Goal: Task Accomplishment & Management: Manage account settings

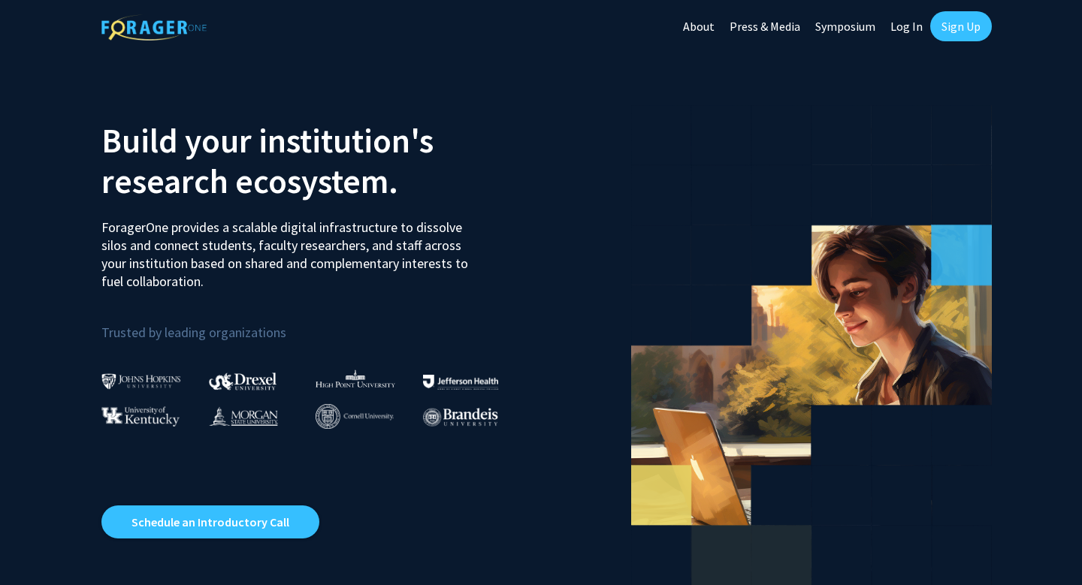
click at [962, 24] on link "Sign Up" at bounding box center [961, 26] width 62 height 30
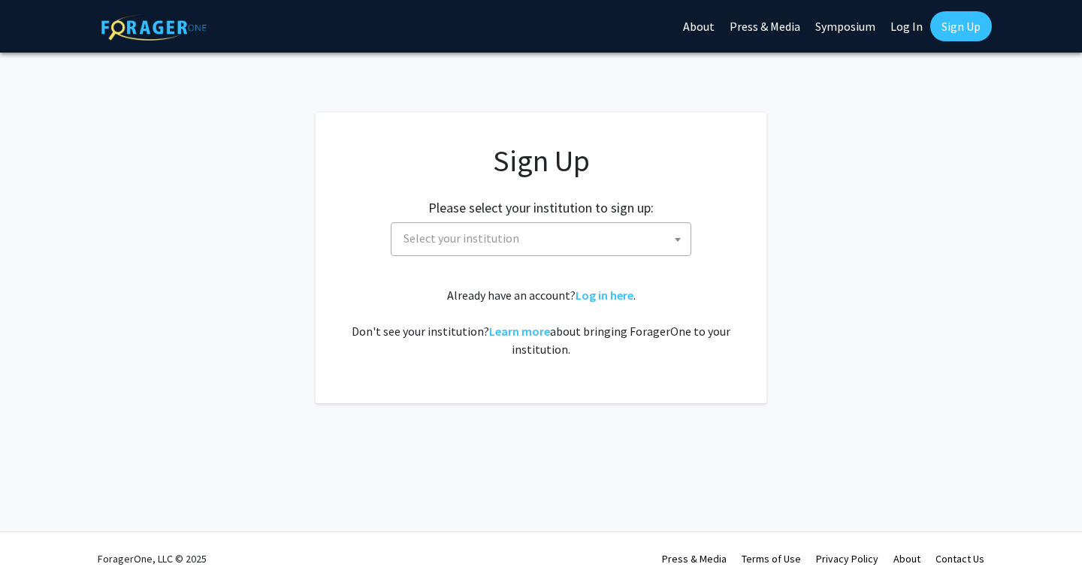
click at [614, 256] on div "Sign Up Please select your institution to sign up: Baylor University Brandeis U…" at bounding box center [541, 251] width 391 height 216
click at [611, 237] on span "Select your institution" at bounding box center [543, 238] width 293 height 31
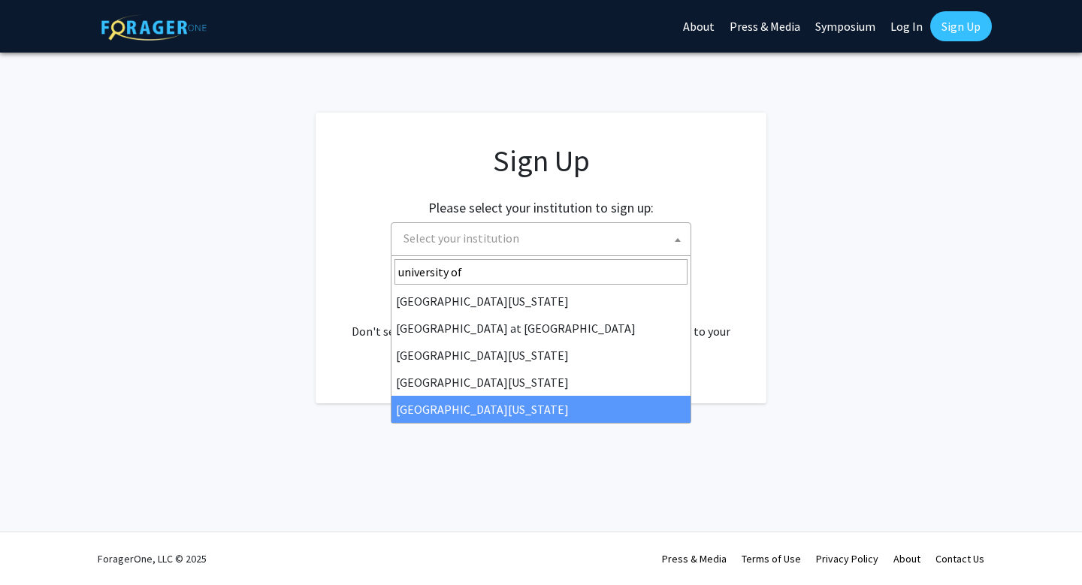
type input "university of"
select select "33"
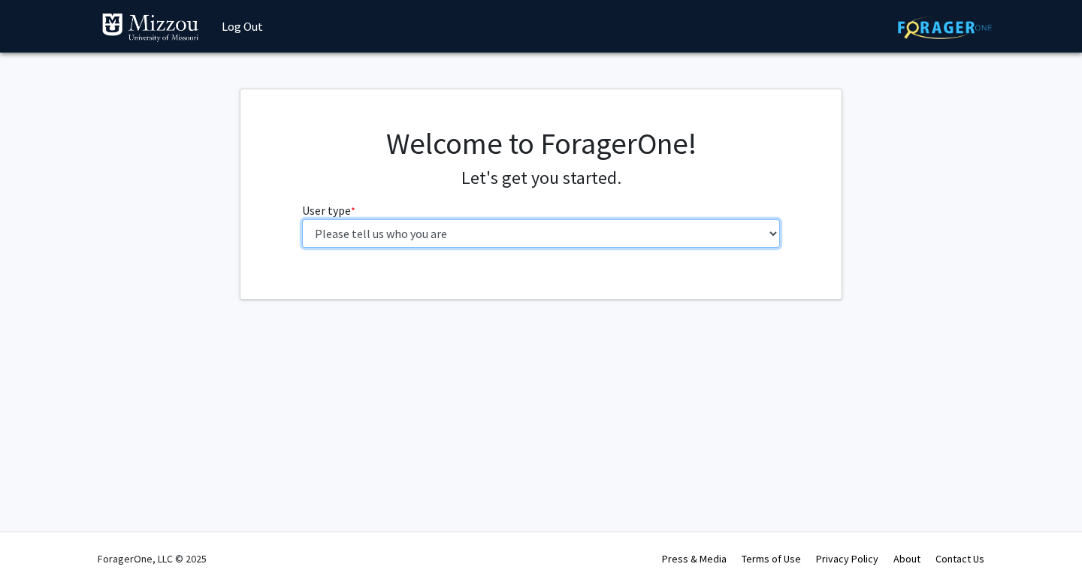
click at [516, 228] on select "Please tell us who you are Undergraduate Student Master's Student Doctoral Cand…" at bounding box center [541, 233] width 478 height 29
select select "1: undergrad"
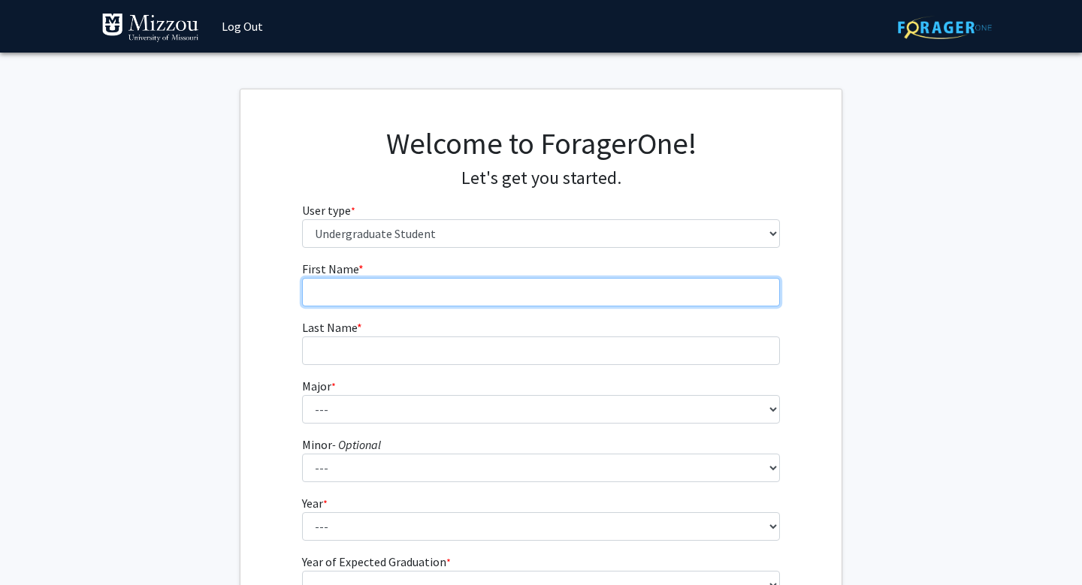
click at [553, 300] on input "First Name * required" at bounding box center [541, 292] width 478 height 29
type input "[PERSON_NAME]"
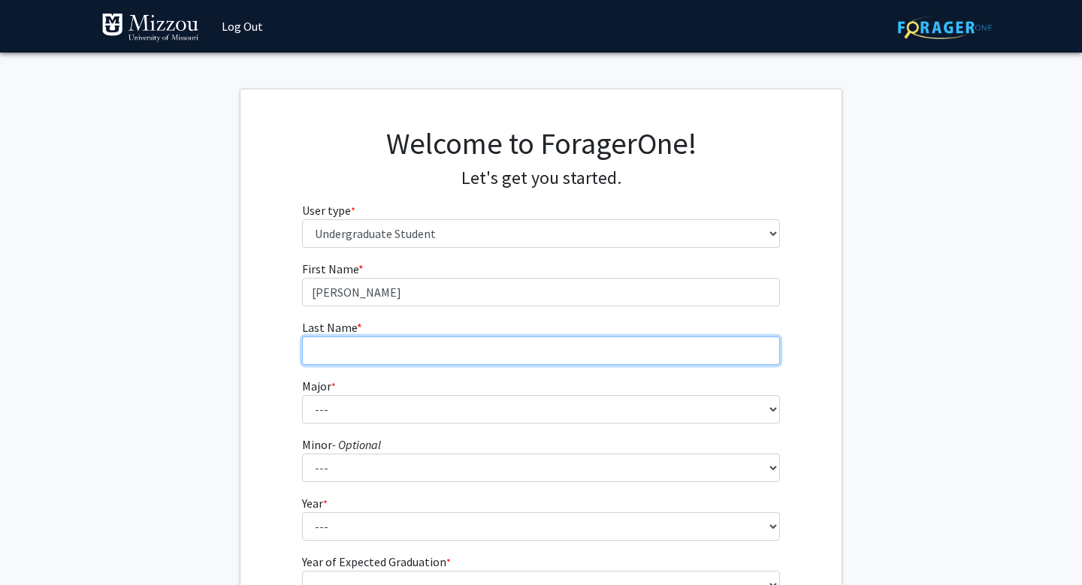
click at [354, 349] on input "Last Name * required" at bounding box center [541, 351] width 478 height 29
type input "[PERSON_NAME]"
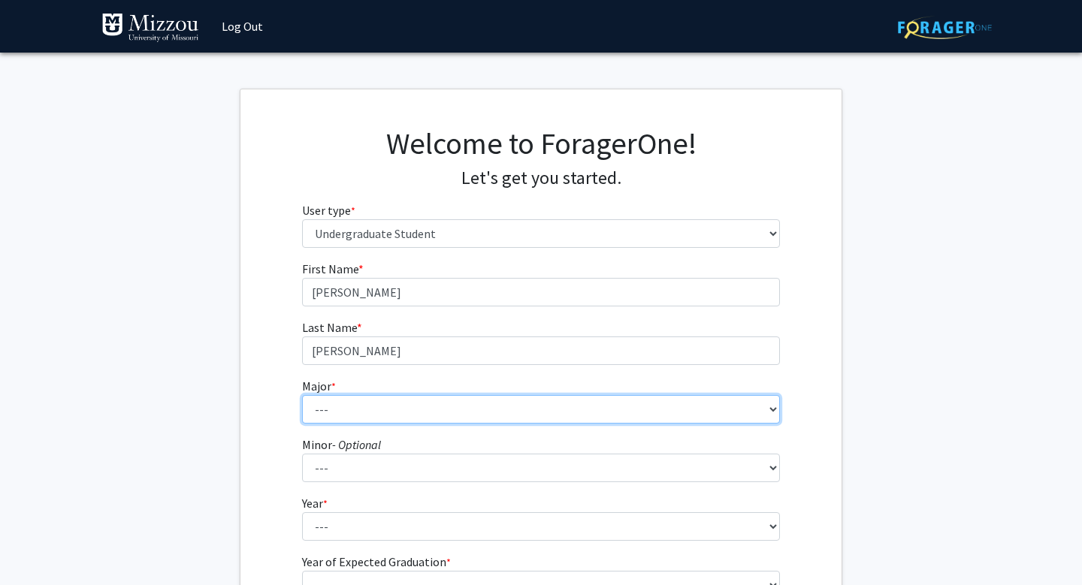
click at [331, 414] on select "--- Agribusiness Management Agricultural Education Agricultural Education: Comm…" at bounding box center [541, 409] width 478 height 29
select select "109: 2602"
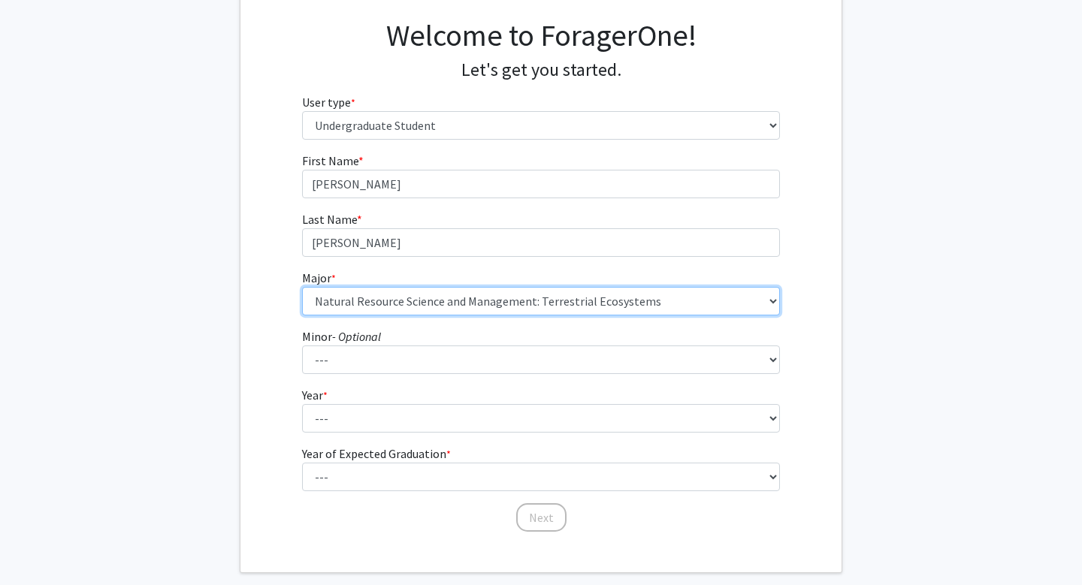
scroll to position [109, 0]
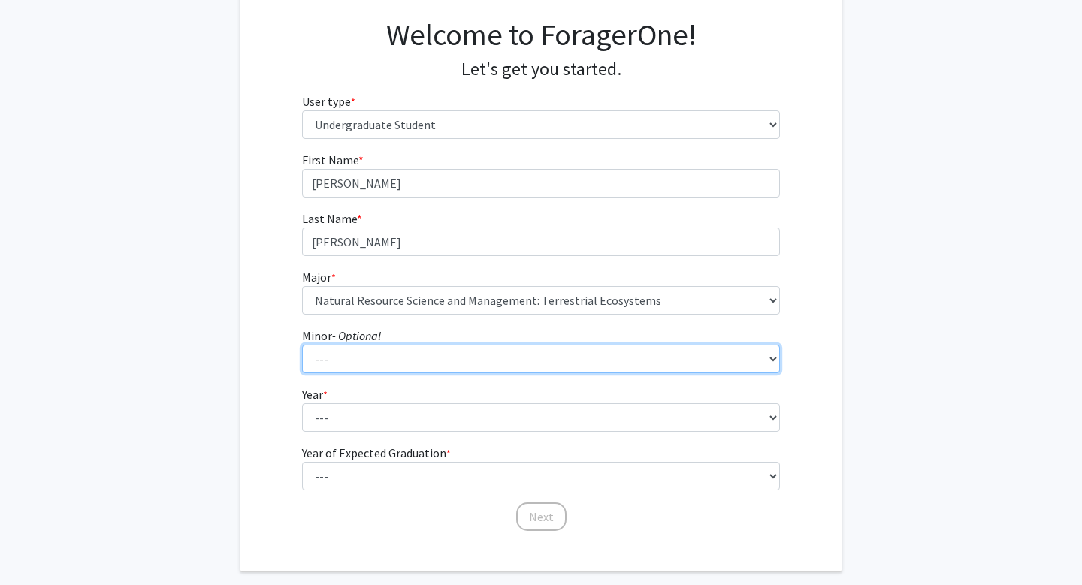
click at [443, 356] on select "--- Accountancy Aerospace Engineering Aerospace Studies Agribusiness Management…" at bounding box center [541, 359] width 478 height 29
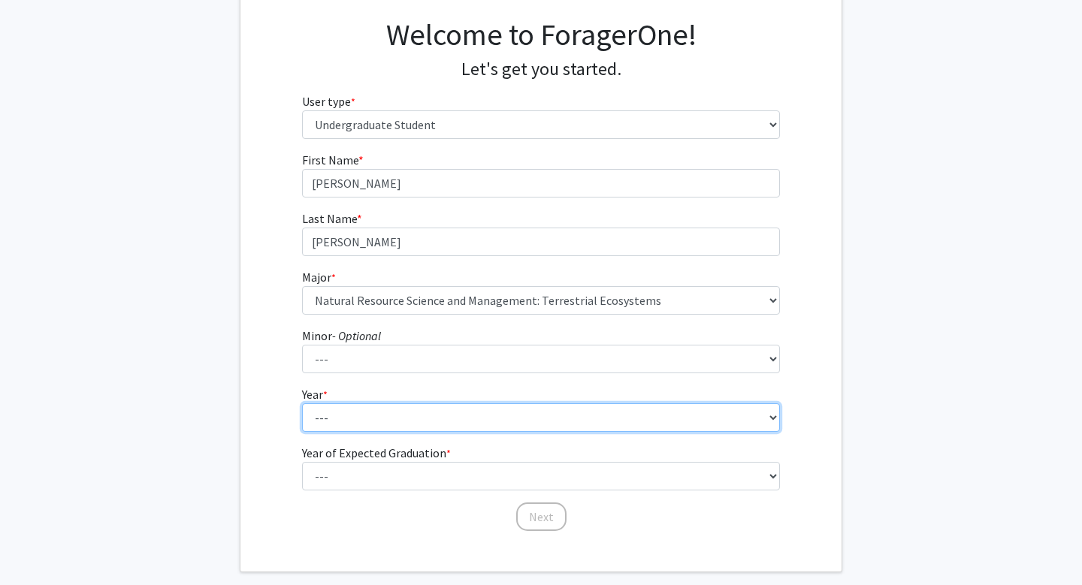
click at [448, 415] on select "--- First-year Sophomore Junior Senior Postbaccalaureate Certificate" at bounding box center [541, 417] width 478 height 29
select select "2: sophomore"
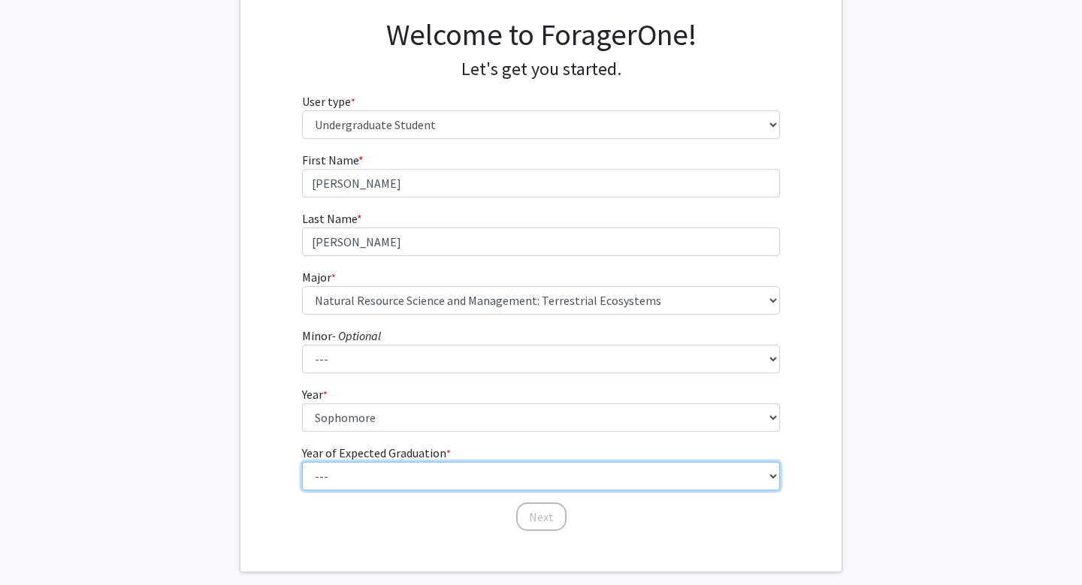
click at [434, 478] on select "--- 2025 2026 2027 2028 2029 2030 2031 2032 2033 2034" at bounding box center [541, 476] width 478 height 29
select select "4: 2028"
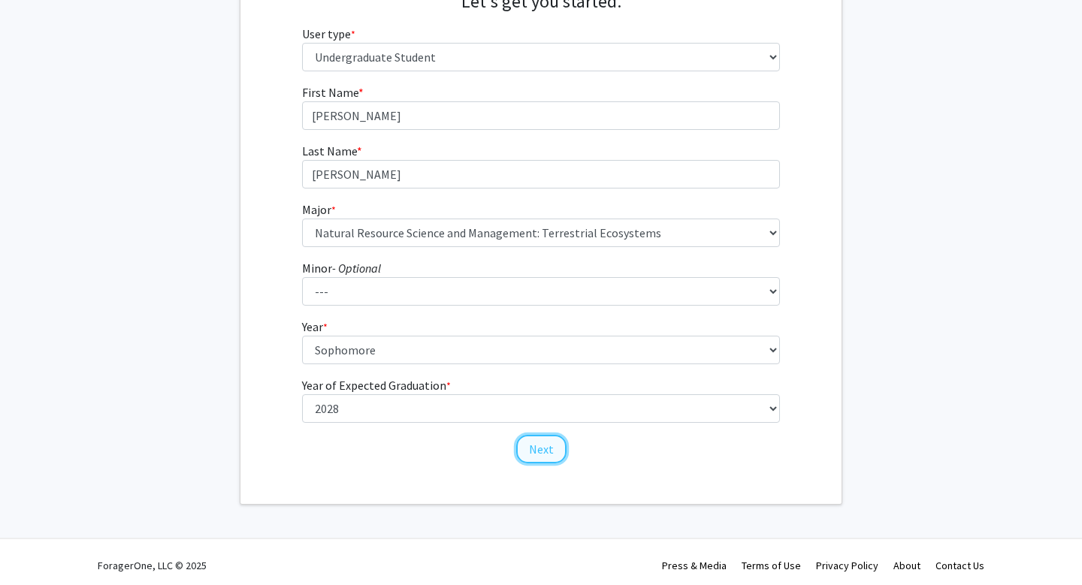
click at [529, 443] on button "Next" at bounding box center [541, 449] width 50 height 29
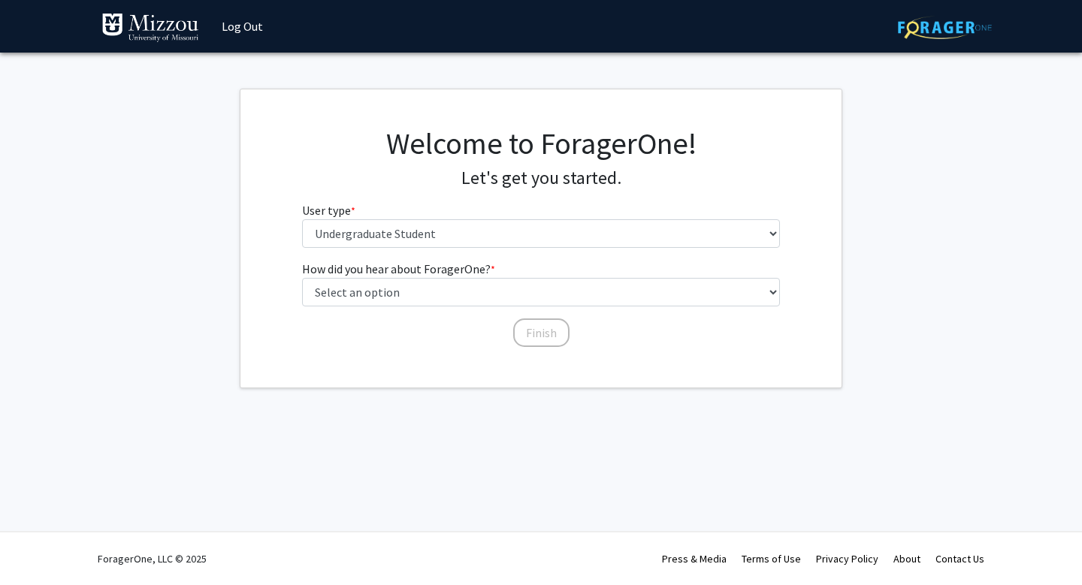
scroll to position [0, 0]
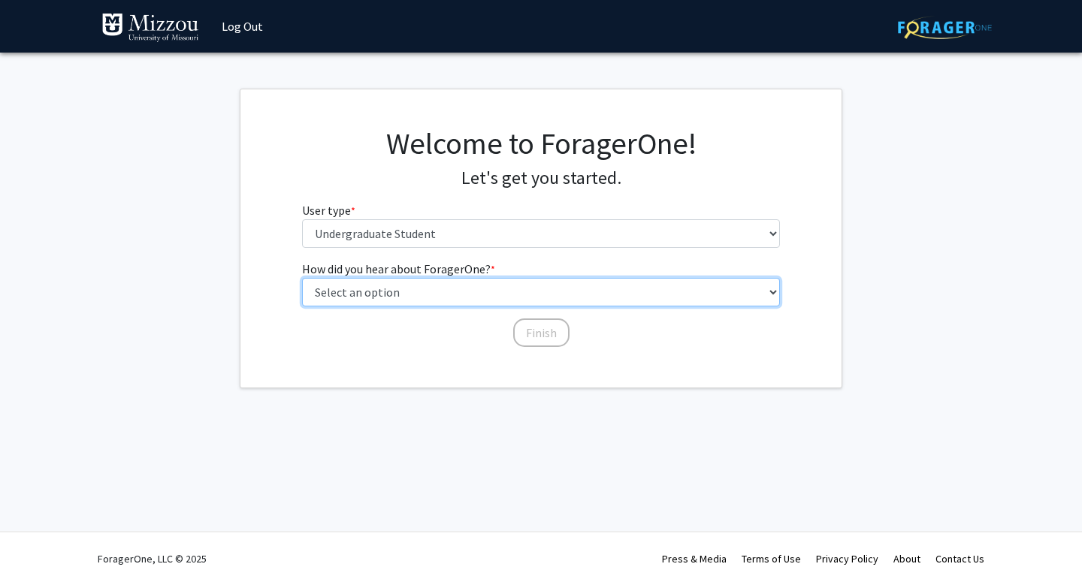
click at [515, 285] on select "Select an option Peer/student recommendation Faculty/staff recommendation Unive…" at bounding box center [541, 292] width 478 height 29
select select "2: faculty_recommendation"
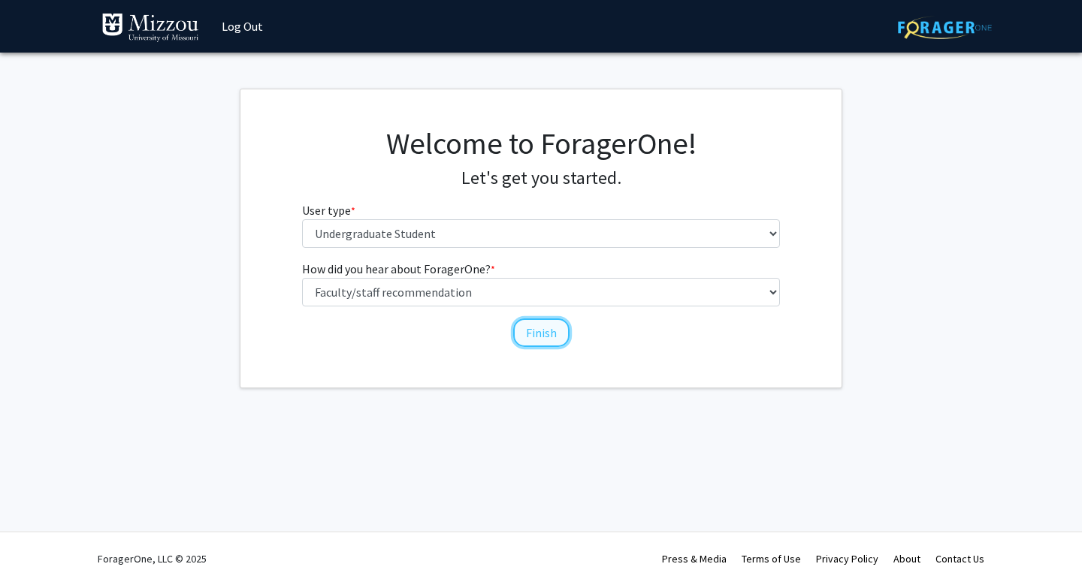
click at [550, 334] on button "Finish" at bounding box center [541, 332] width 56 height 29
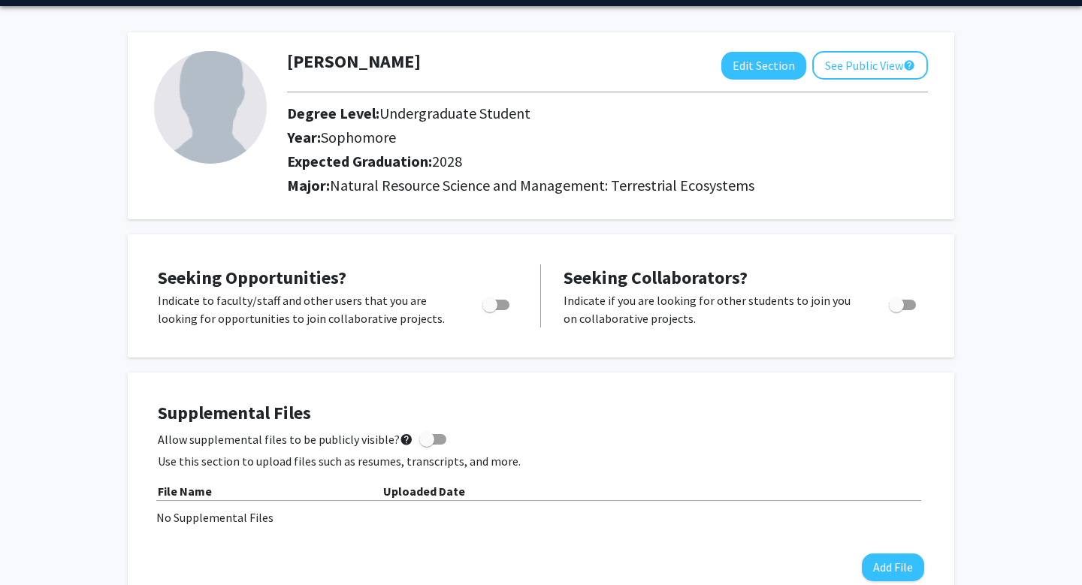
scroll to position [58, 0]
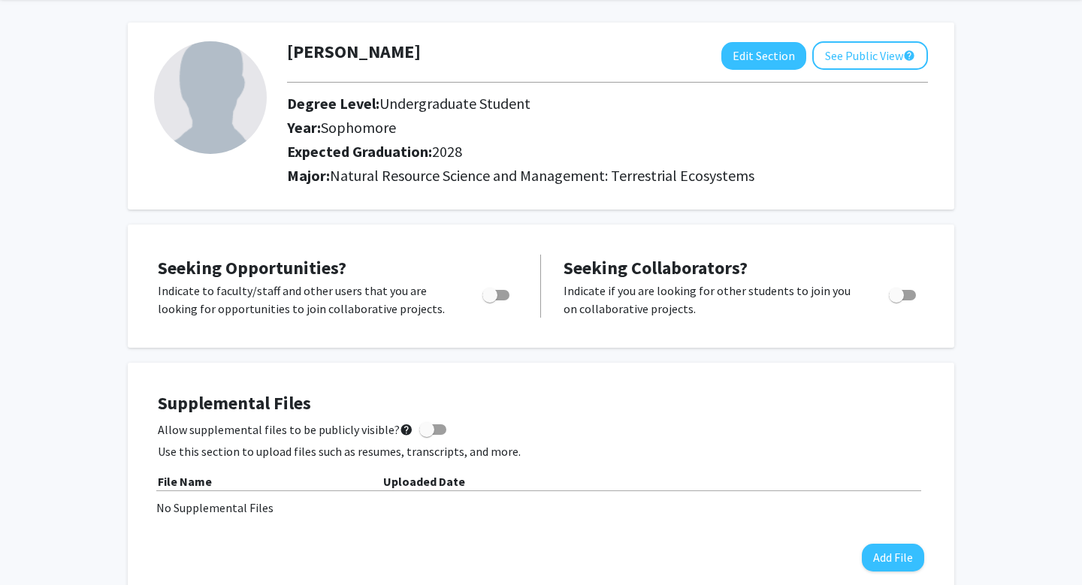
click at [503, 286] on label "Toggle" at bounding box center [492, 295] width 33 height 18
click at [490, 300] on input "Are you actively seeking opportunities?" at bounding box center [489, 300] width 1 height 1
checkbox input "true"
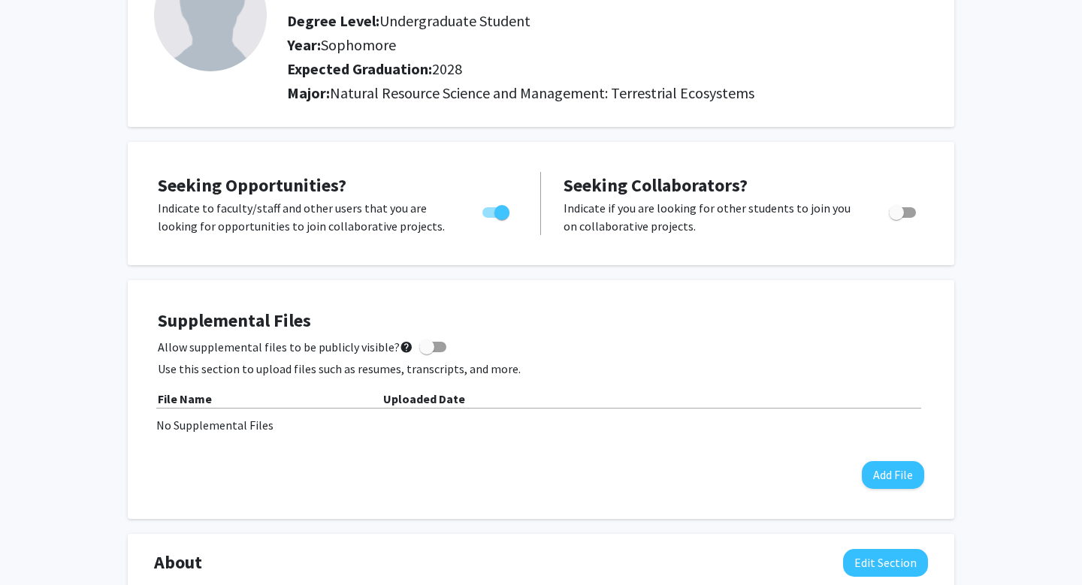
scroll to position [142, 0]
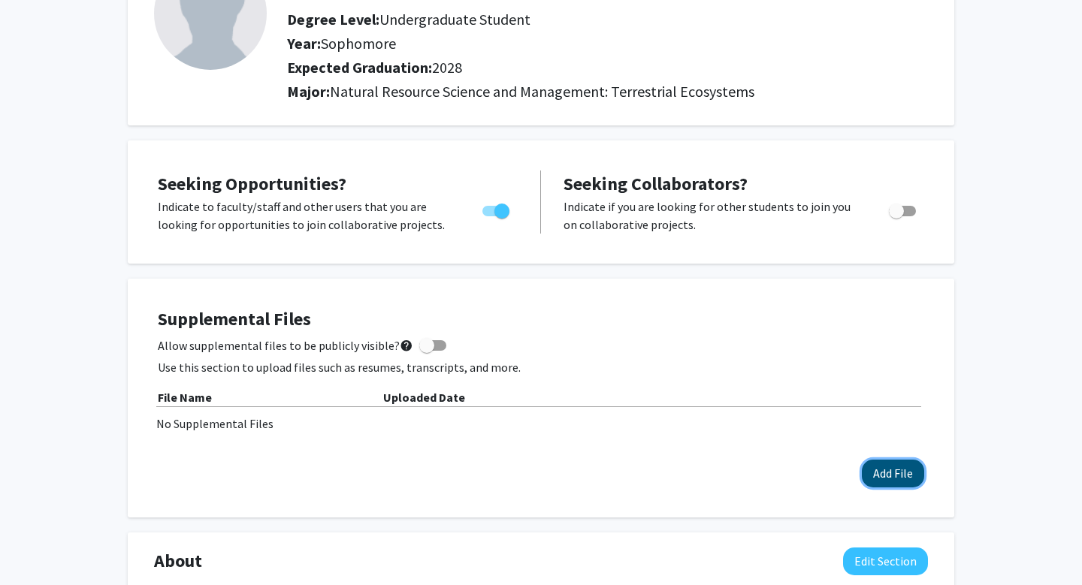
click at [878, 471] on button "Add File" at bounding box center [893, 474] width 62 height 28
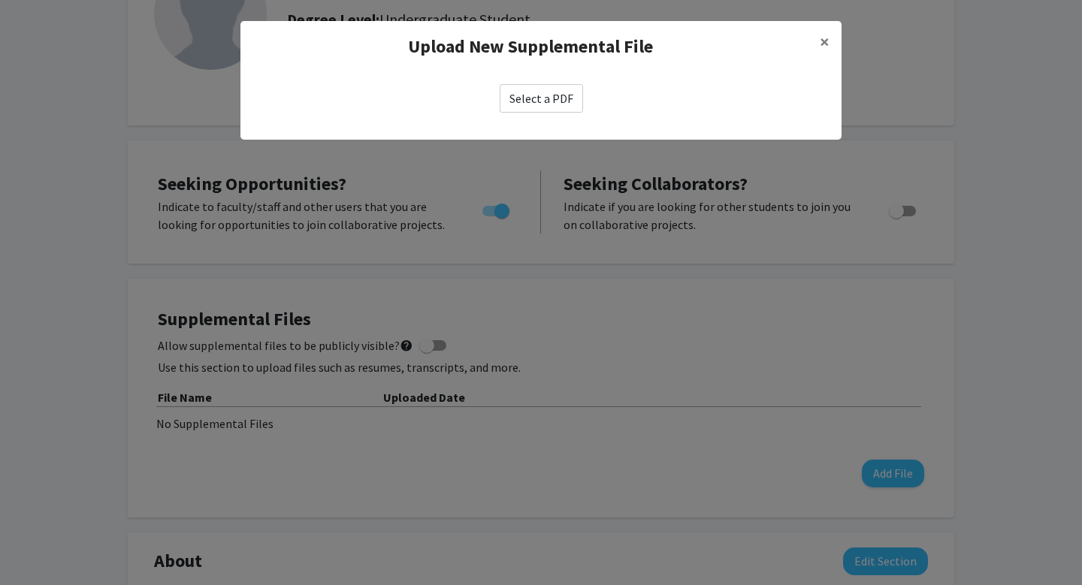
click at [560, 97] on label "Select a PDF" at bounding box center [541, 98] width 83 height 29
click at [0, 0] on input "Select a PDF" at bounding box center [0, 0] width 0 height 0
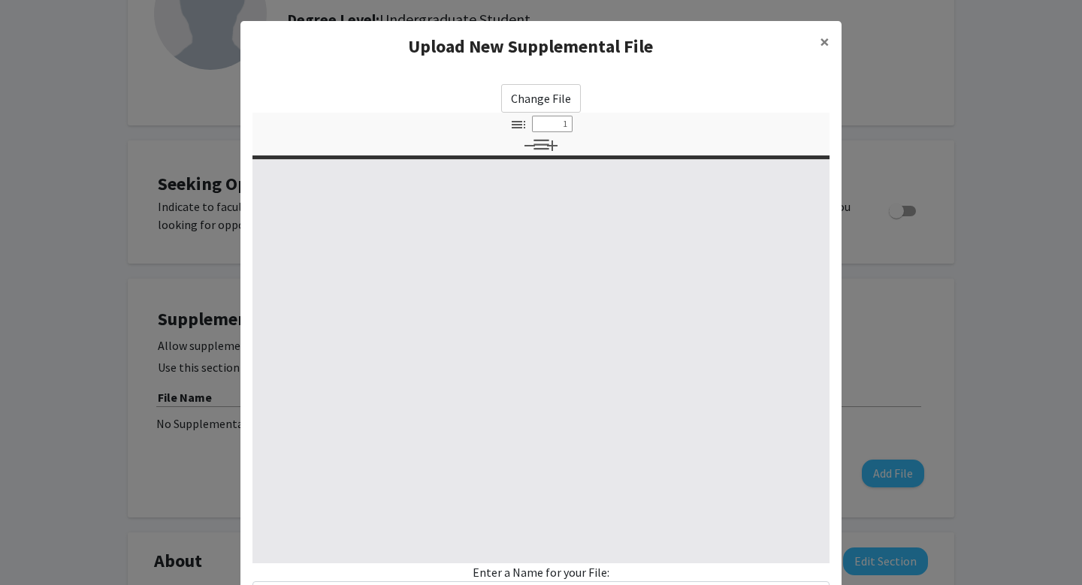
select select "custom"
type input "0"
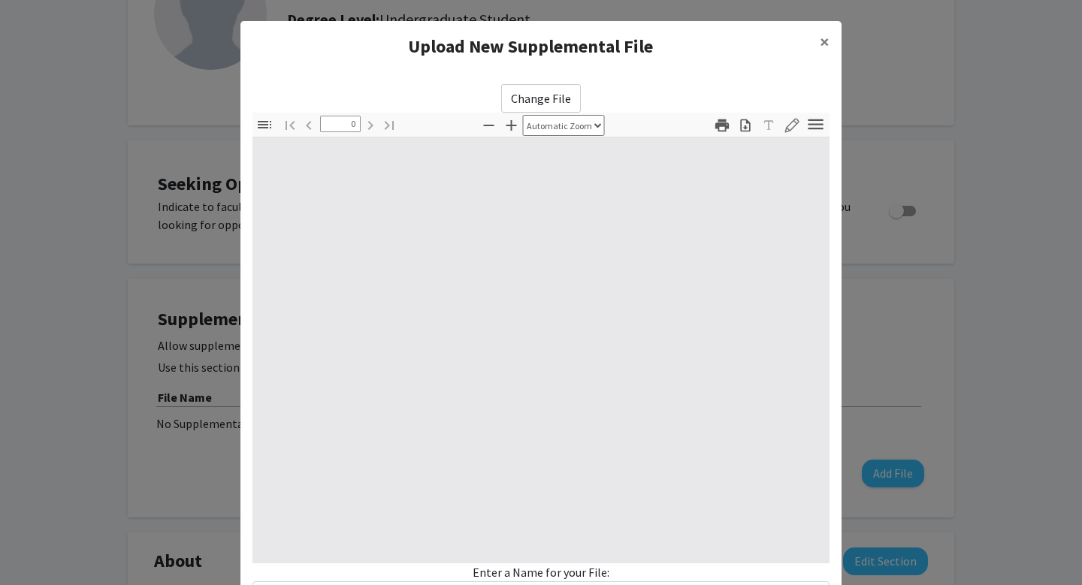
select select "custom"
type input "1"
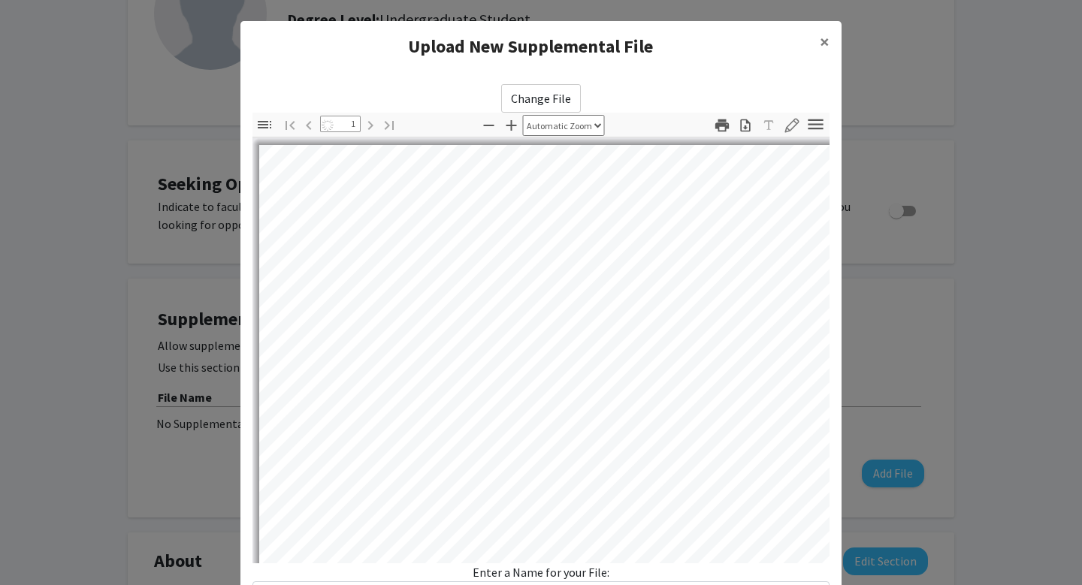
select select "auto"
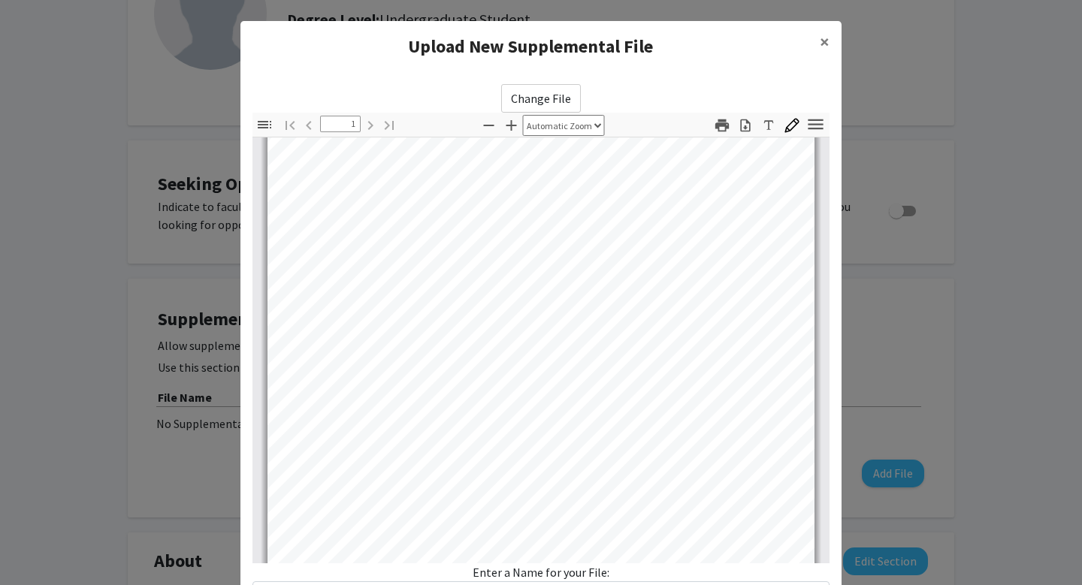
scroll to position [126, 0]
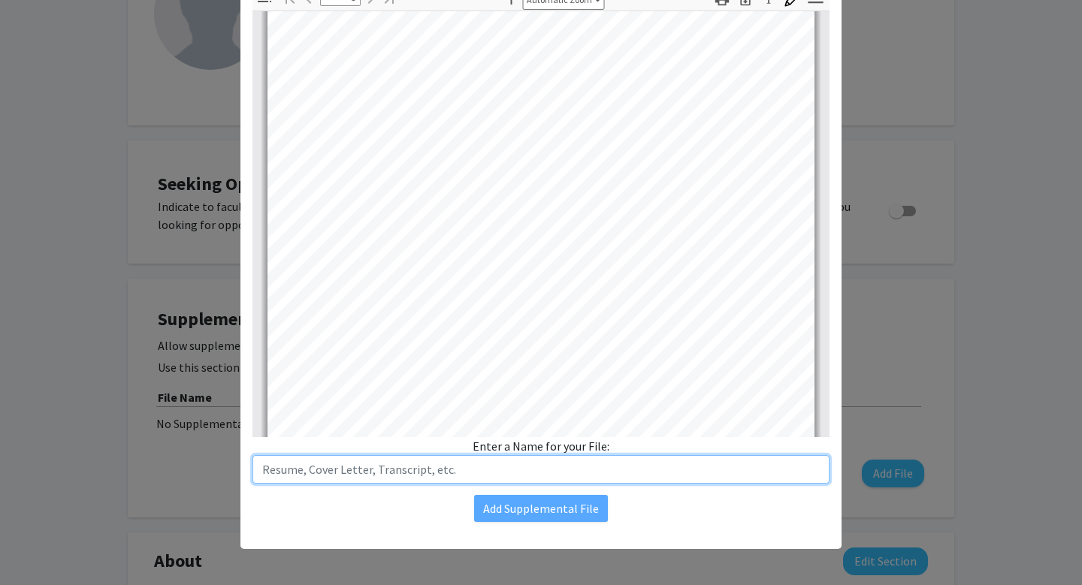
click at [557, 481] on input "text" at bounding box center [540, 469] width 577 height 29
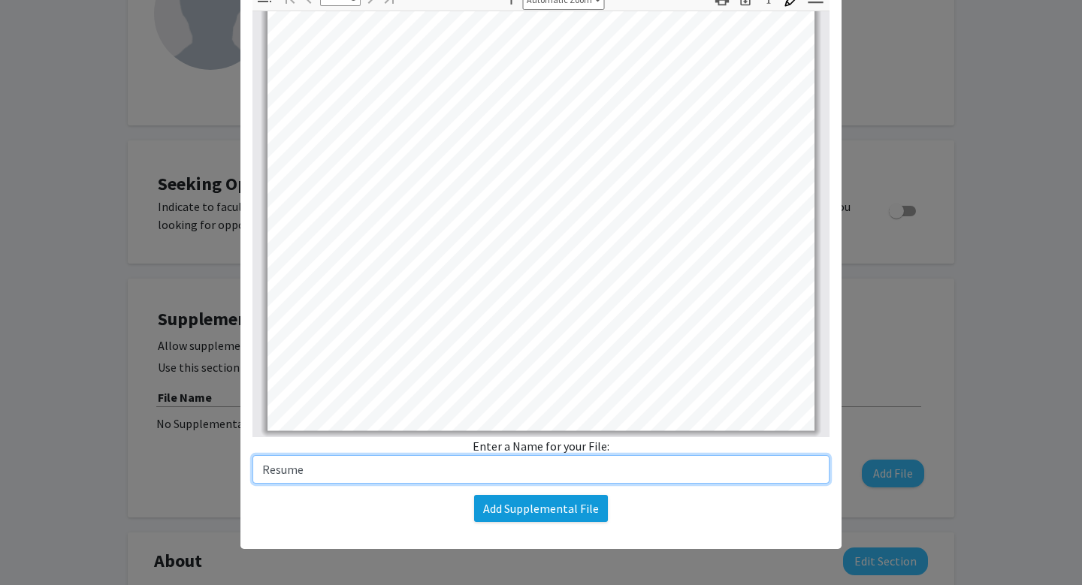
type input "Resume"
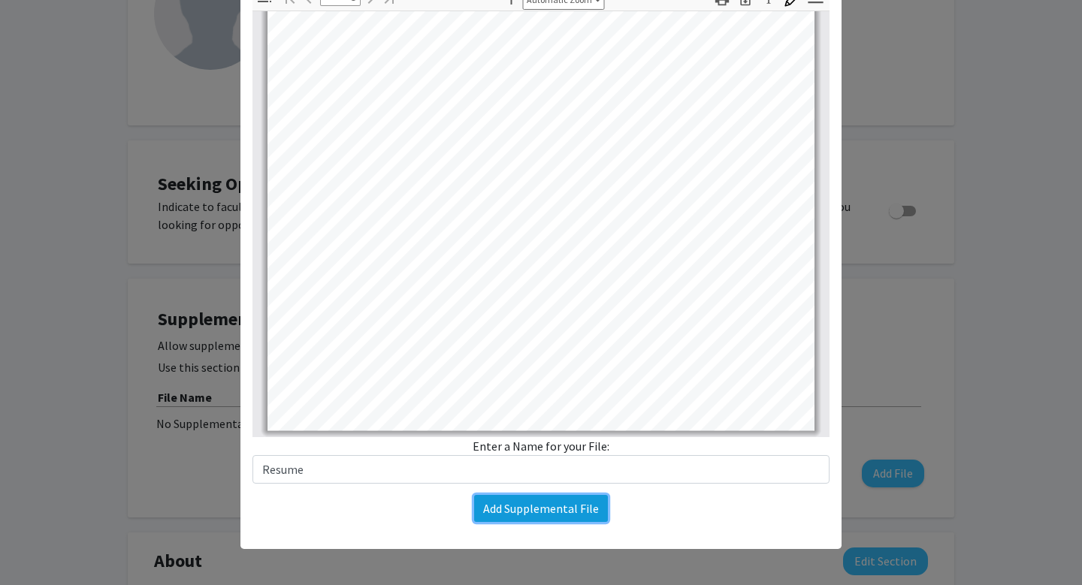
click at [557, 515] on button "Add Supplemental File" at bounding box center [541, 508] width 134 height 27
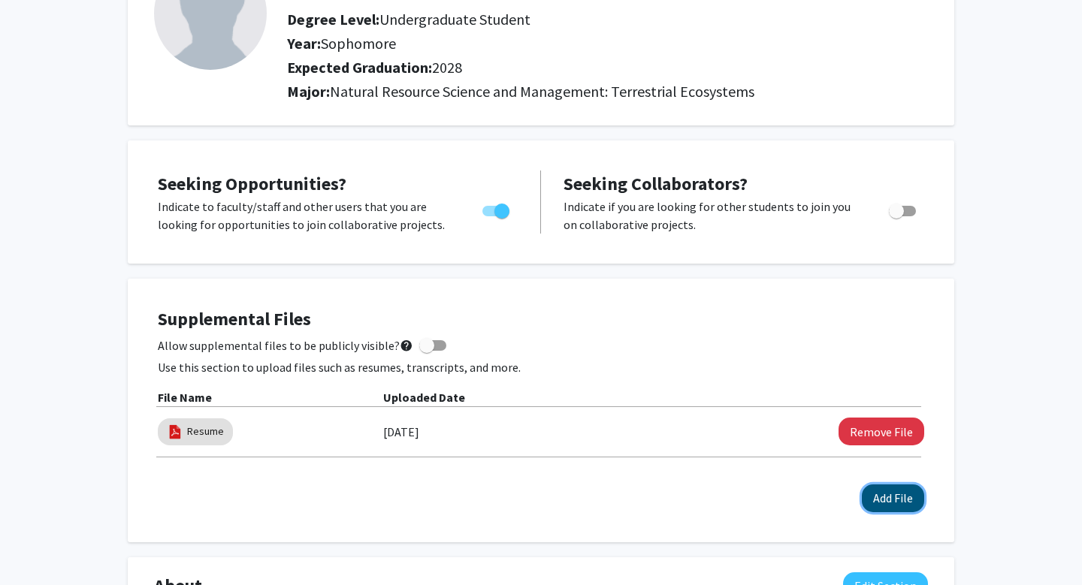
click at [874, 499] on button "Add File" at bounding box center [893, 498] width 62 height 28
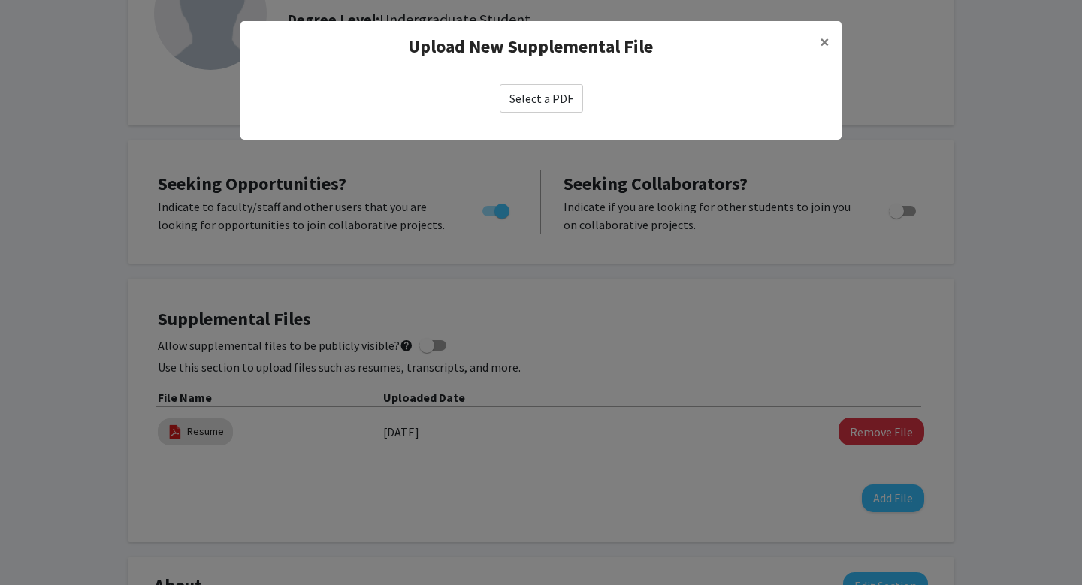
click at [533, 99] on label "Select a PDF" at bounding box center [541, 98] width 83 height 29
click at [0, 0] on input "Select a PDF" at bounding box center [0, 0] width 0 height 0
select select "custom"
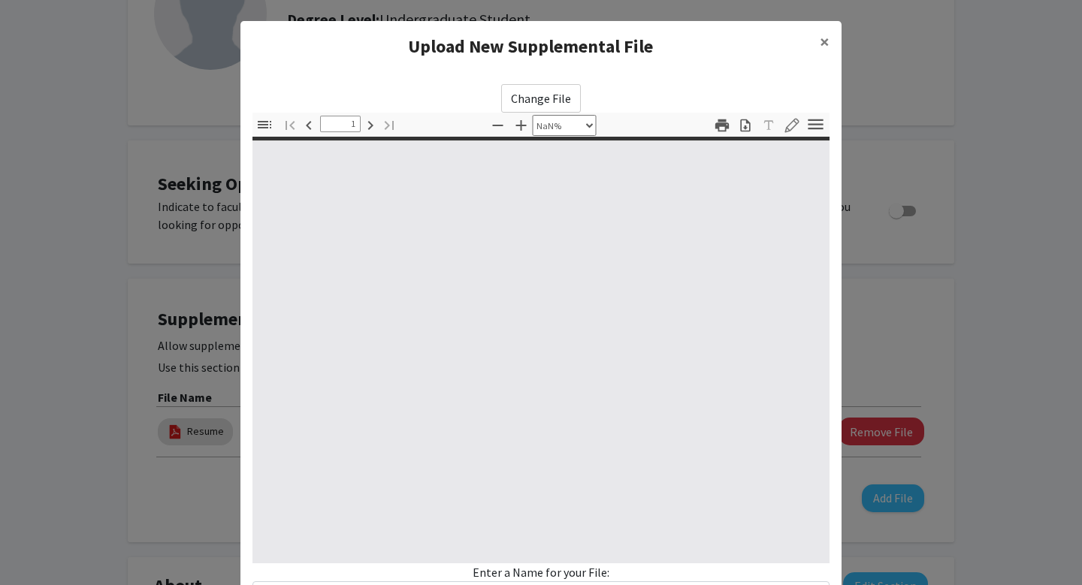
type input "0"
select select "custom"
type input "1"
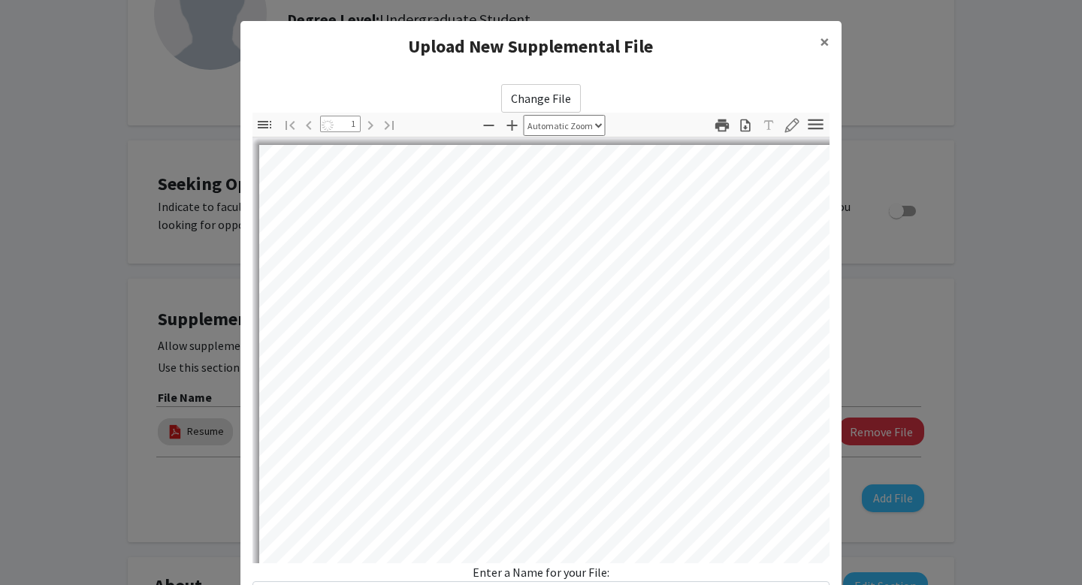
select select "auto"
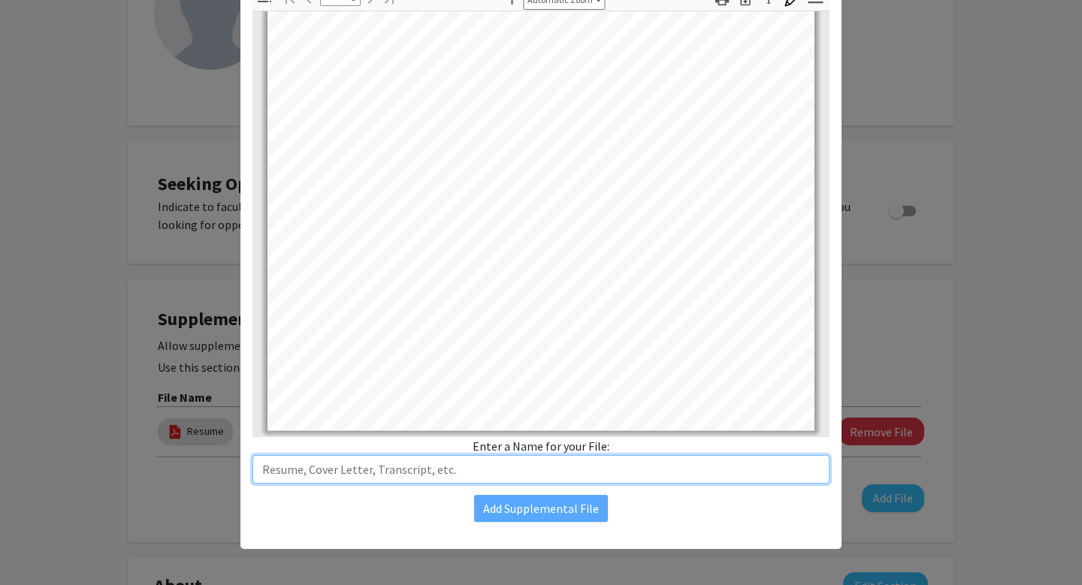
click at [536, 460] on input "text" at bounding box center [540, 469] width 577 height 29
type input "Highschool Diploma"
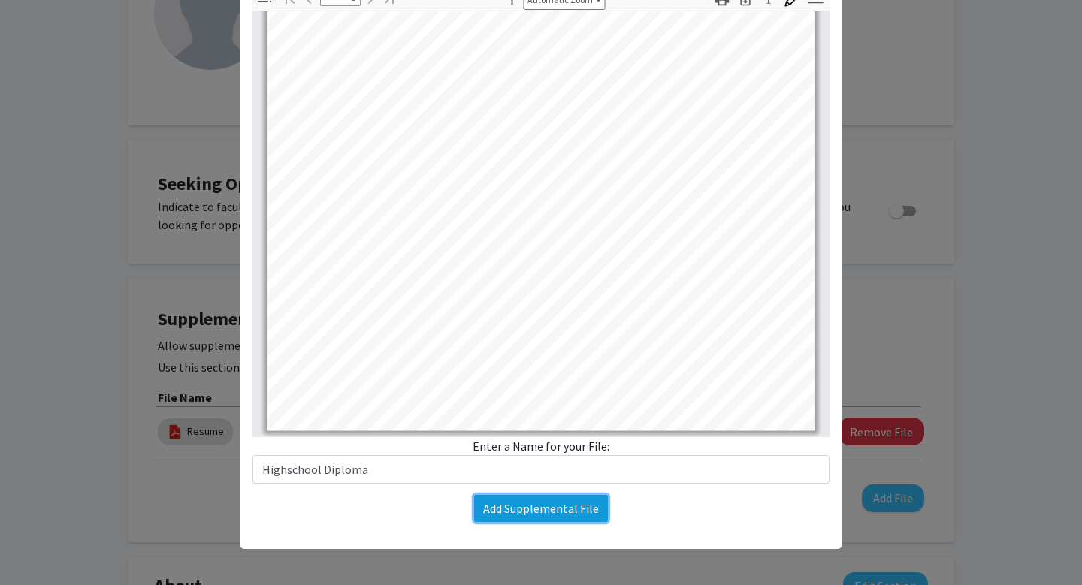
click at [518, 512] on button "Add Supplemental File" at bounding box center [541, 508] width 134 height 27
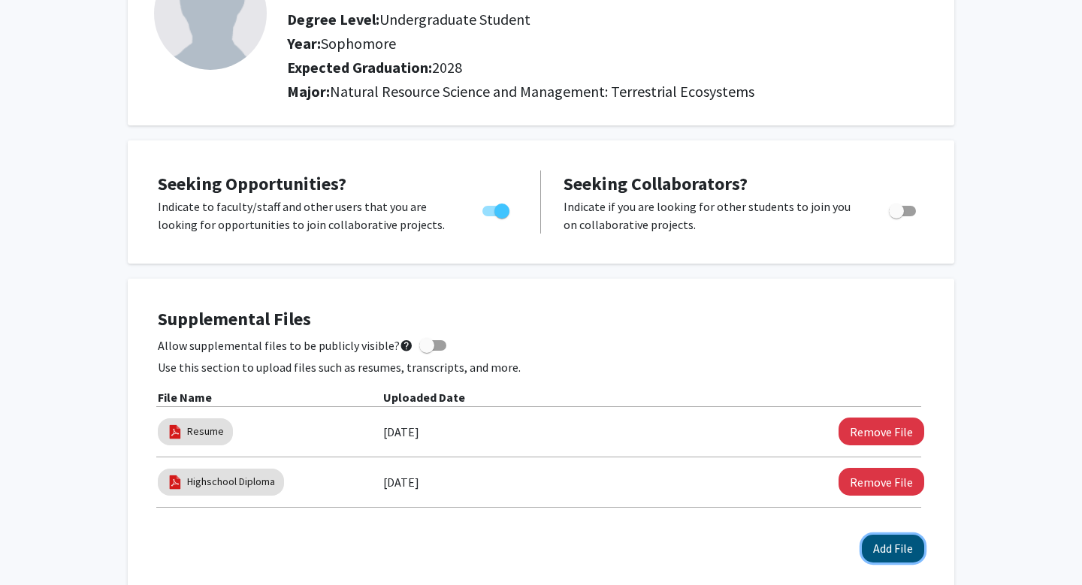
click at [875, 538] on button "Add File" at bounding box center [893, 549] width 62 height 28
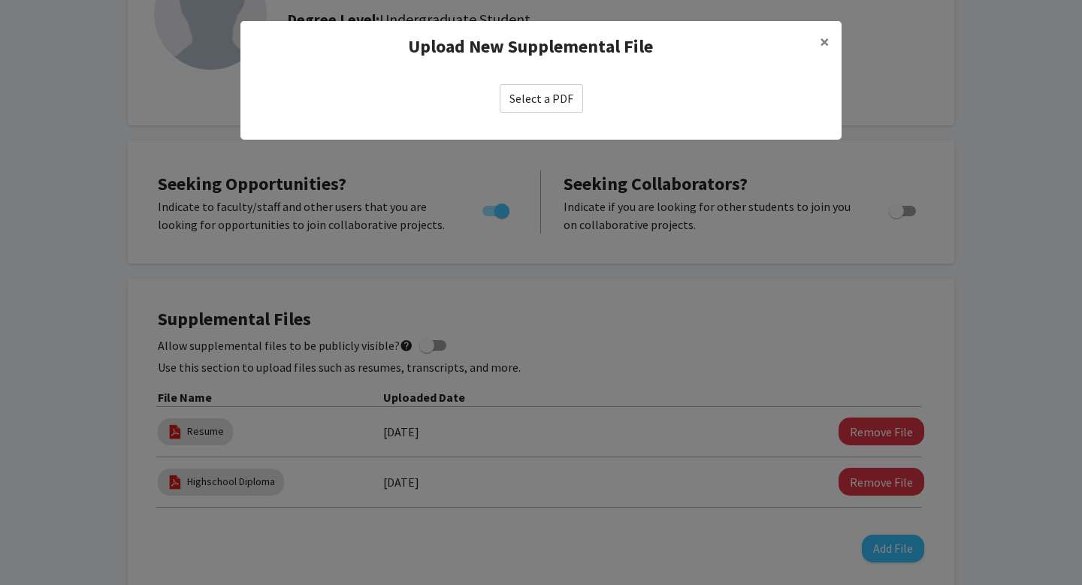
click at [545, 93] on label "Select a PDF" at bounding box center [541, 98] width 83 height 29
click at [0, 0] on input "Select a PDF" at bounding box center [0, 0] width 0 height 0
select select "custom"
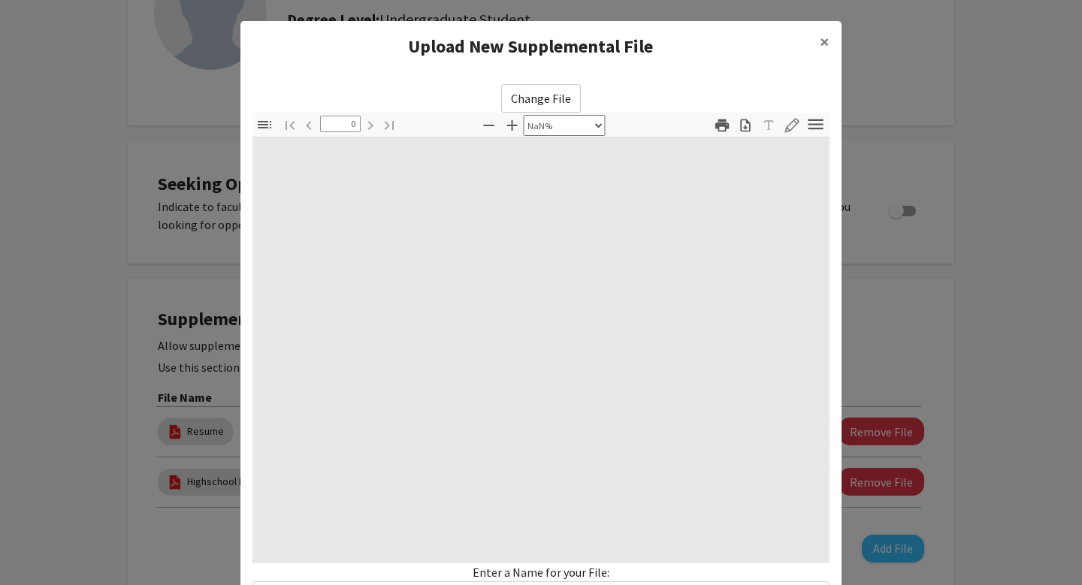
type input "1"
select select "auto"
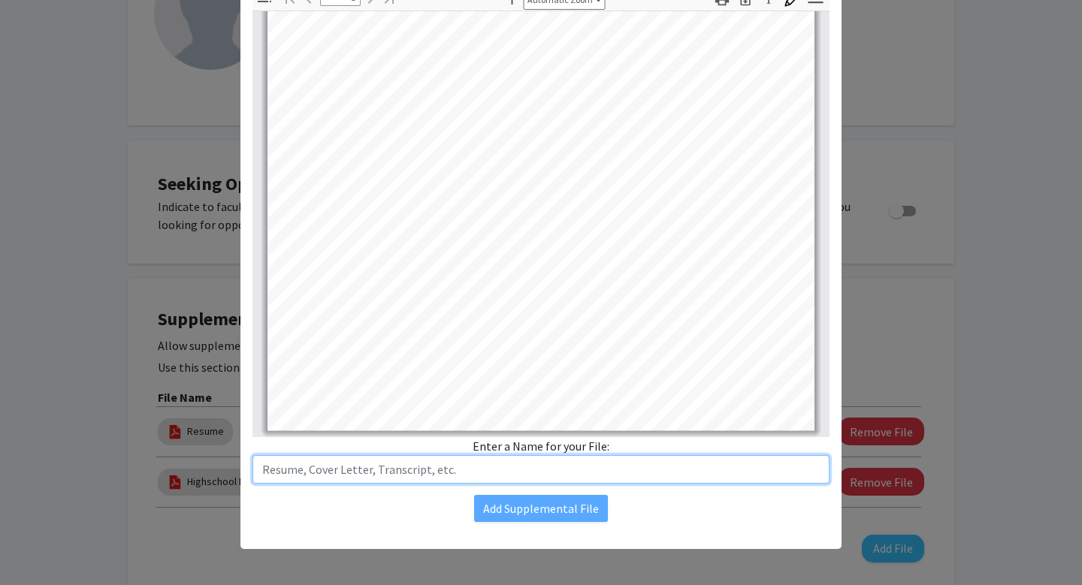
click at [614, 472] on input "text" at bounding box center [540, 469] width 577 height 29
click at [584, 466] on input "Spanish Seal of Biliteracy" at bounding box center [540, 469] width 577 height 29
click at [438, 465] on input "Spanish Seal of Biliteracy" at bounding box center [540, 469] width 577 height 29
click at [353, 469] on input "Spanish Seal of Biliteracy" at bounding box center [540, 469] width 577 height 29
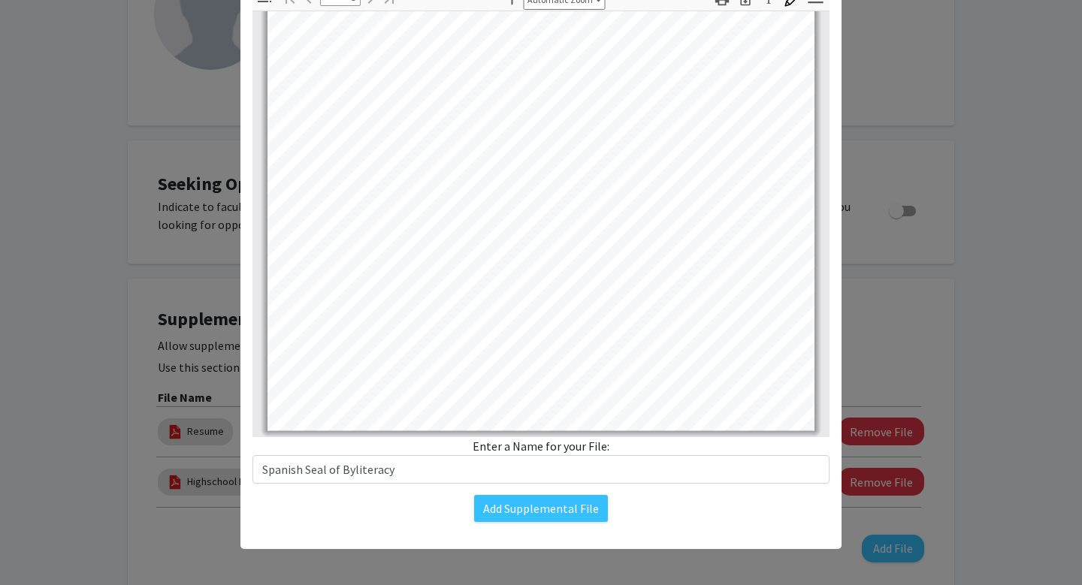
click at [520, 484] on div "Change File Thumbnails Document Outline Attachments Layers Current Outline Item…" at bounding box center [540, 240] width 601 height 588
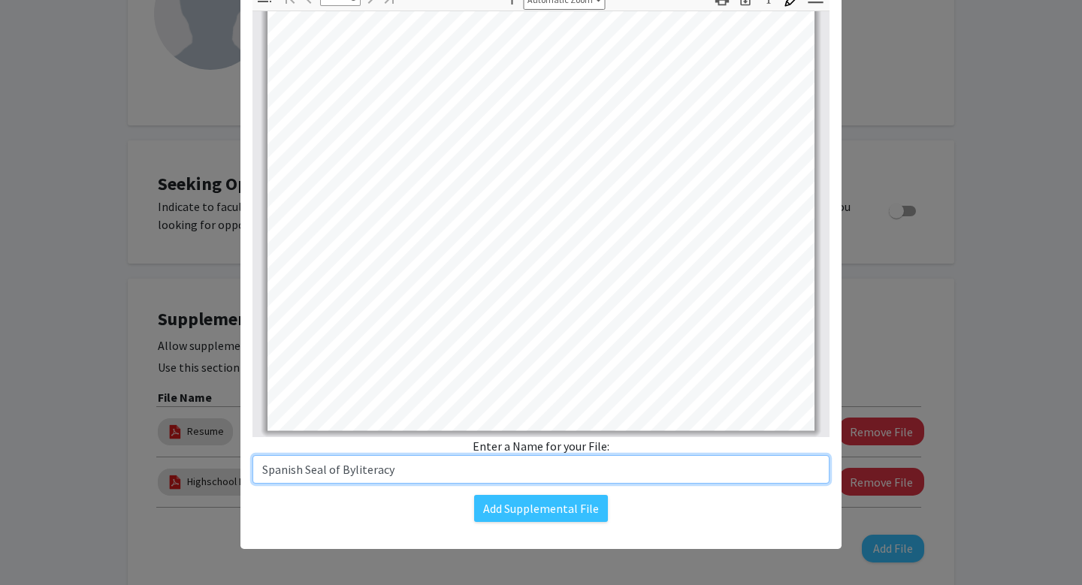
click at [520, 470] on input "Spanish Seal of Byliteracy" at bounding box center [540, 469] width 577 height 29
click at [385, 475] on input "Spanish Seal of Byliteracy" at bounding box center [540, 469] width 577 height 29
click at [352, 474] on input "Spanish Seal of Byliteracy" at bounding box center [540, 469] width 577 height 29
type input "Spanish Seal of Biliteracy"
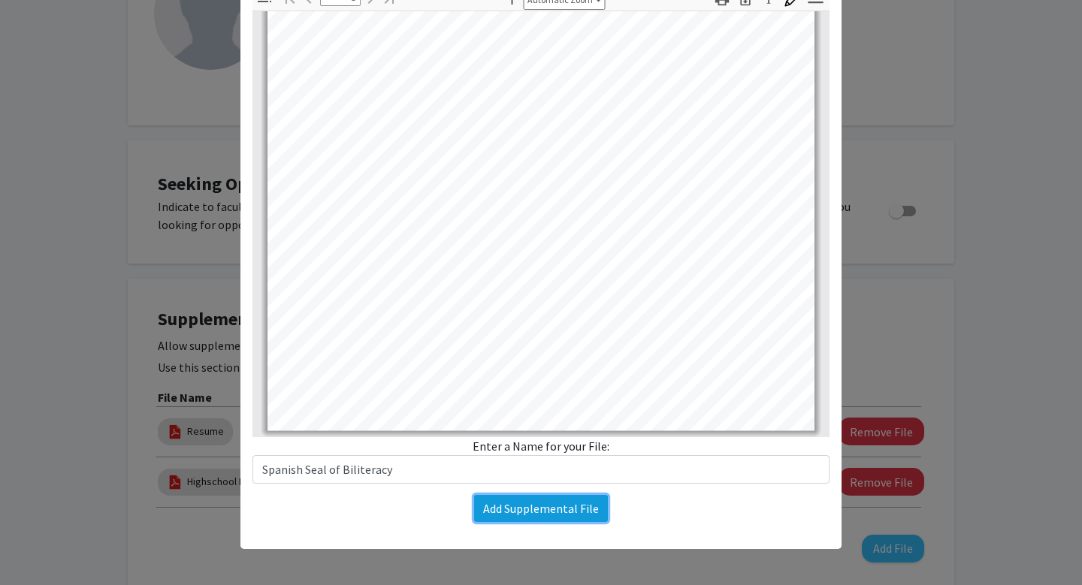
click at [512, 503] on button "Add Supplemental File" at bounding box center [541, 508] width 134 height 27
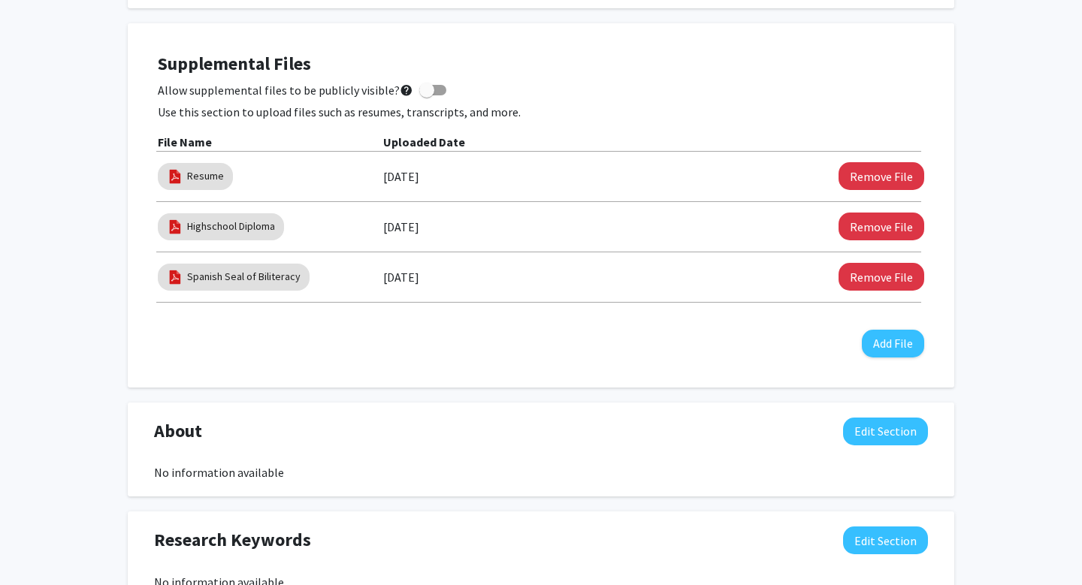
scroll to position [399, 0]
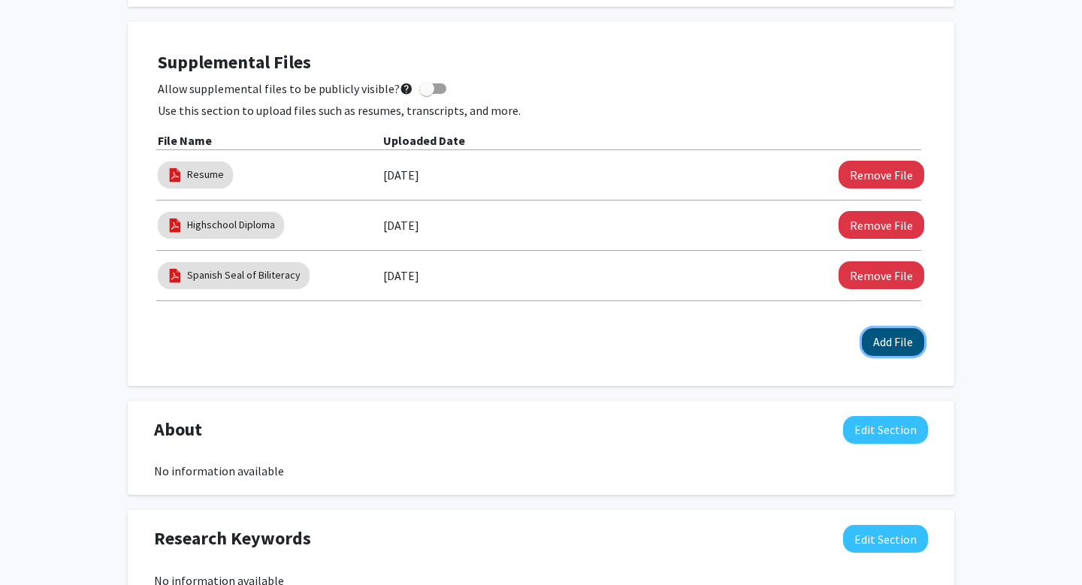
click at [899, 347] on button "Add File" at bounding box center [893, 342] width 62 height 28
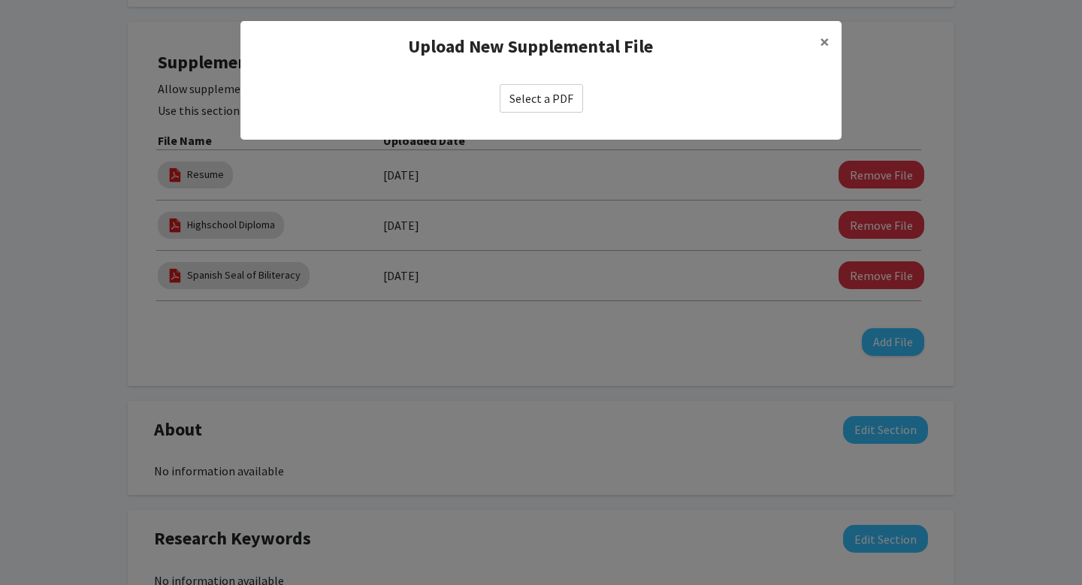
click at [576, 108] on label "Select a PDF" at bounding box center [541, 98] width 83 height 29
click at [0, 0] on input "Select a PDF" at bounding box center [0, 0] width 0 height 0
click at [825, 46] on span "×" at bounding box center [824, 41] width 10 height 23
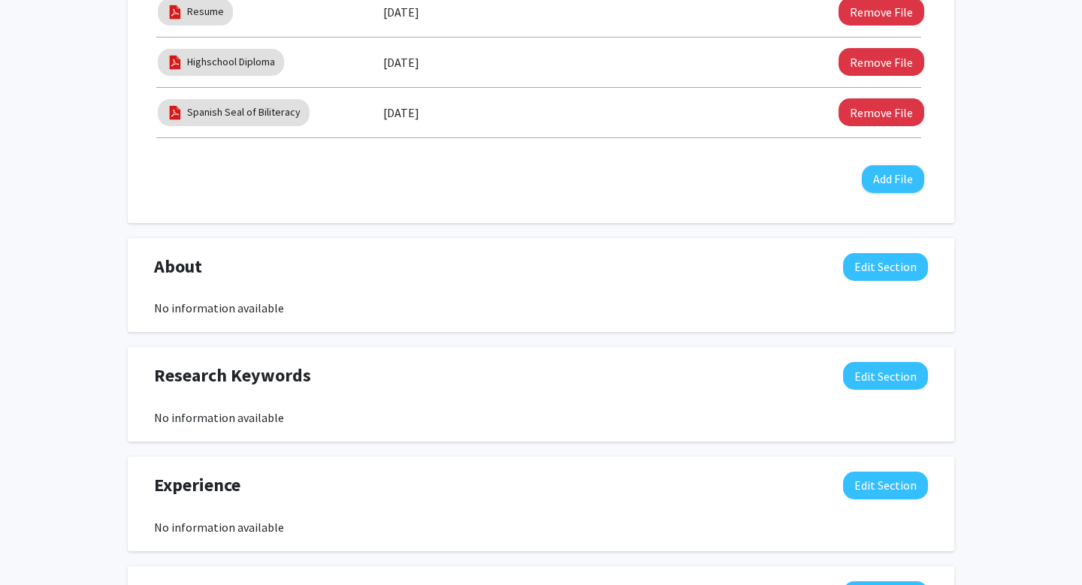
scroll to position [566, 0]
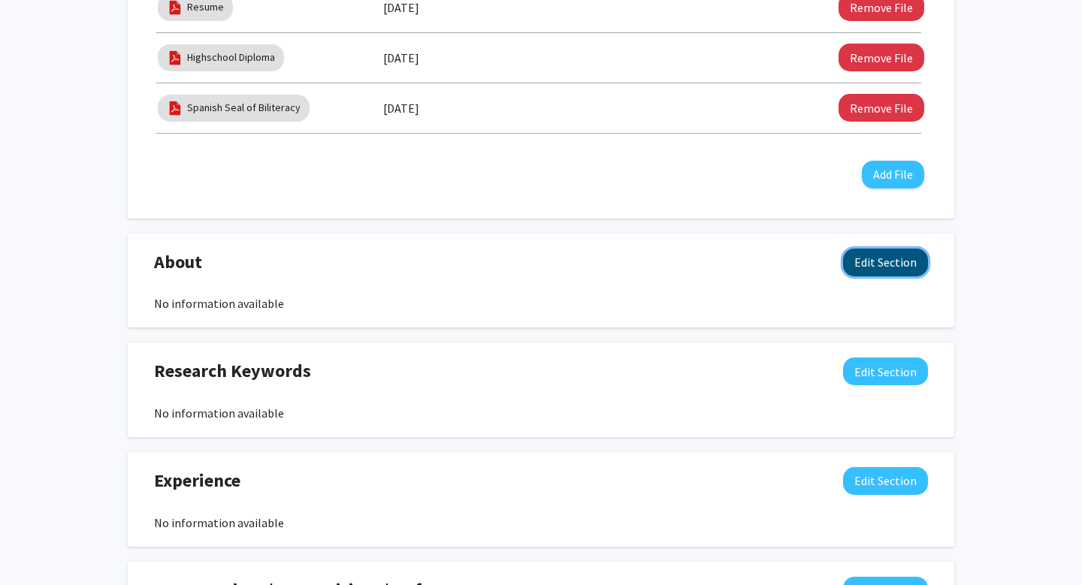
click at [918, 257] on button "Edit Section" at bounding box center [885, 263] width 85 height 28
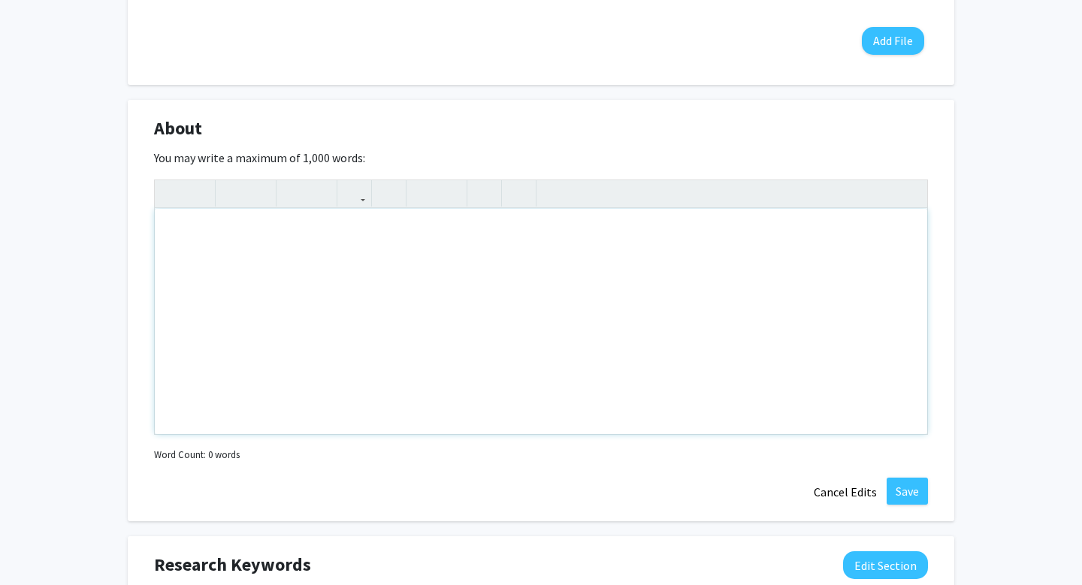
scroll to position [711, 0]
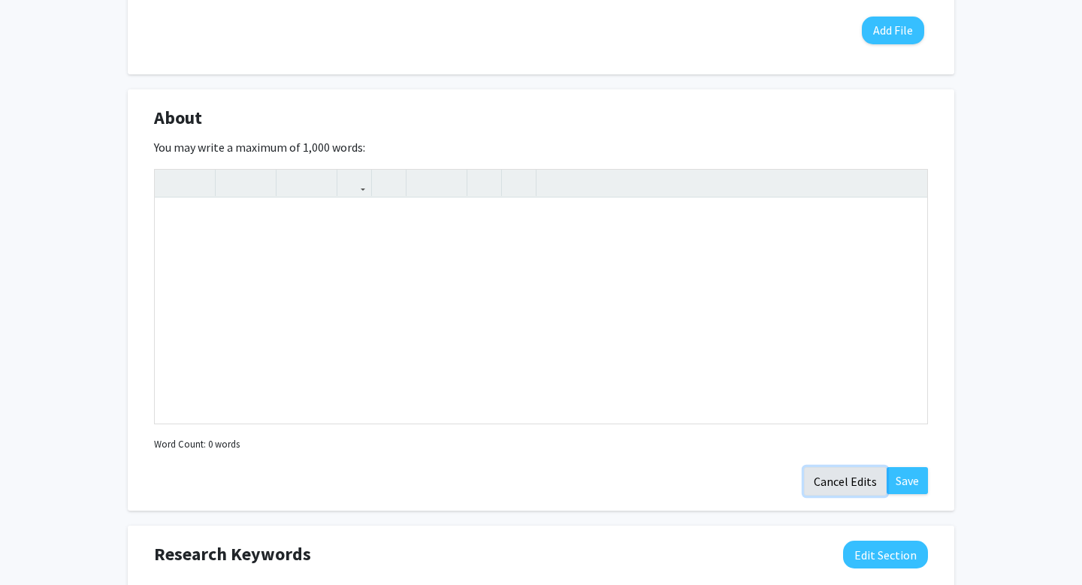
click at [840, 487] on button "Cancel Edits" at bounding box center [845, 481] width 83 height 29
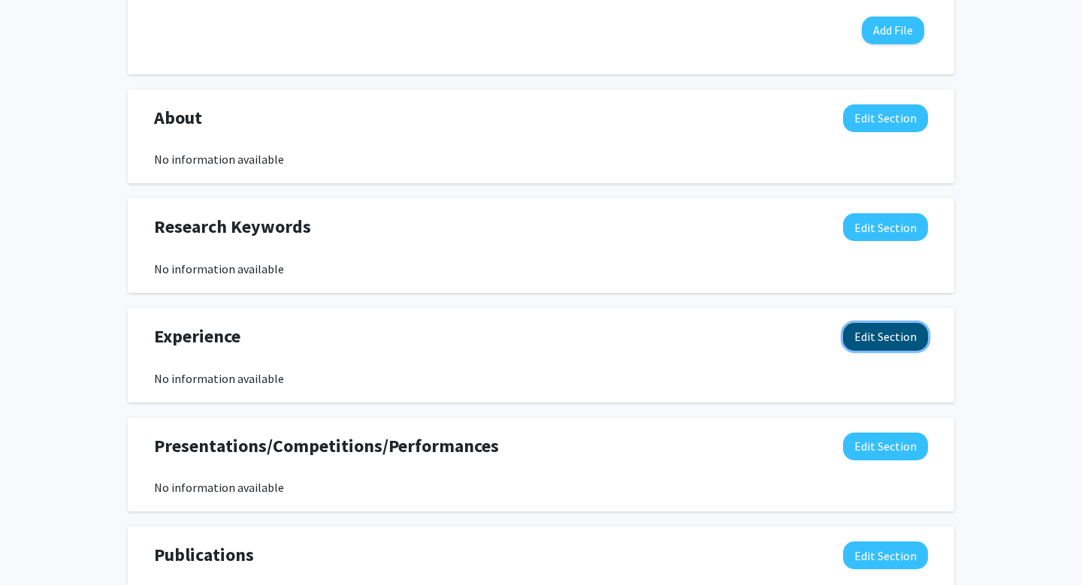
click at [887, 338] on button "Edit Section" at bounding box center [885, 337] width 85 height 28
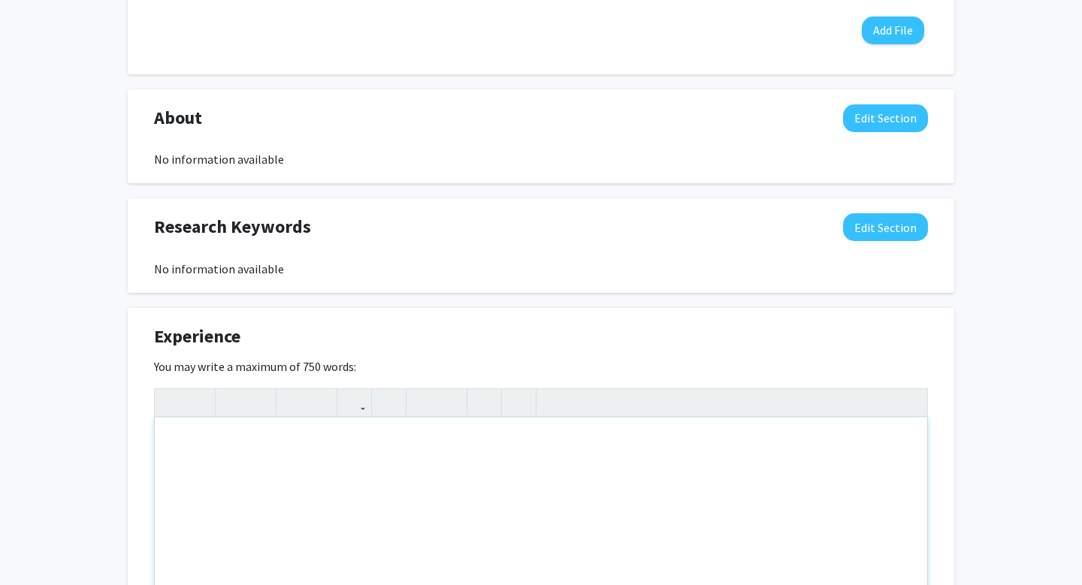
click at [584, 476] on div "Note to users with screen readers: Please deactivate our accessibility plugin f…" at bounding box center [541, 530] width 772 height 225
type textarea "I"
type textarea "_"
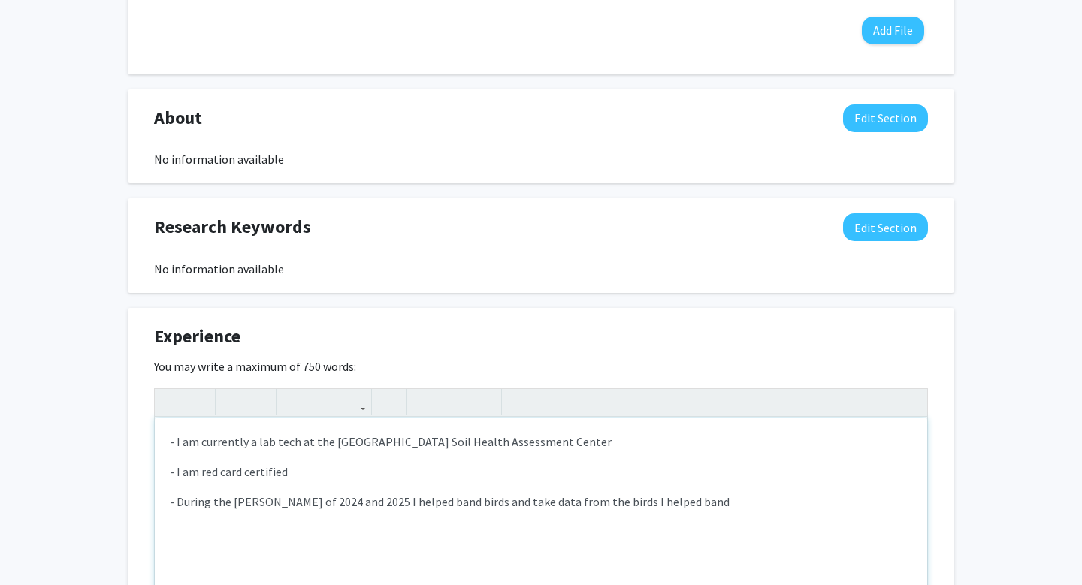
type textarea "<p>- I am currently a lab tech at the [GEOGRAPHIC_DATA] Soil Health Assessment …"
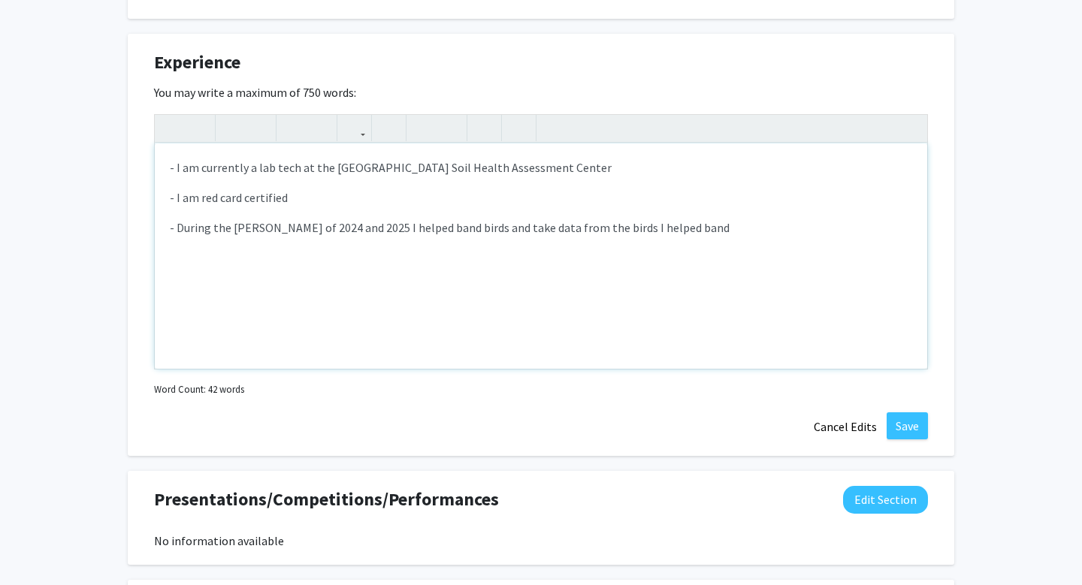
scroll to position [1061, 0]
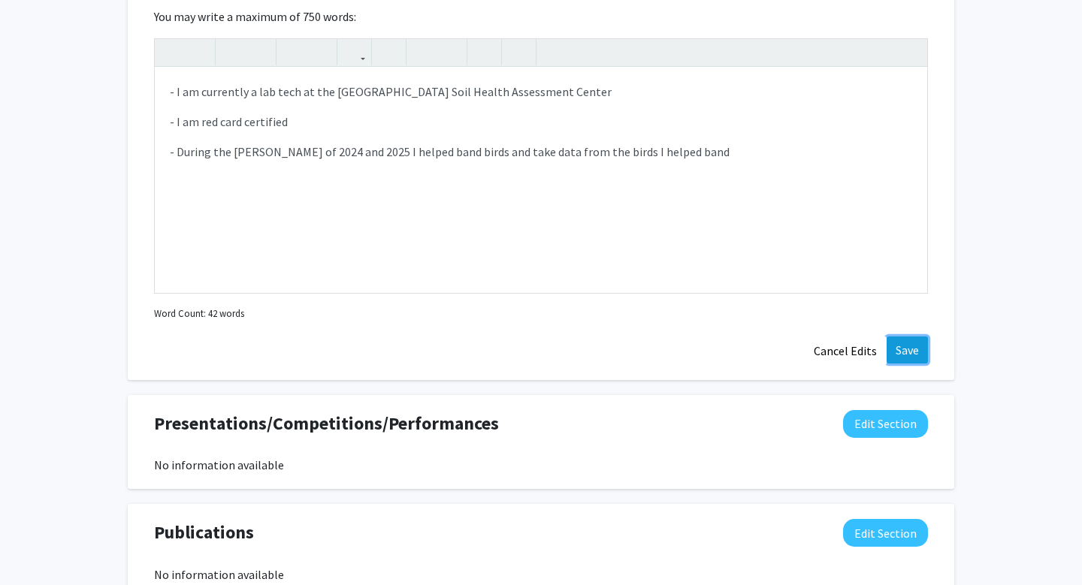
click at [901, 359] on button "Save" at bounding box center [906, 350] width 41 height 27
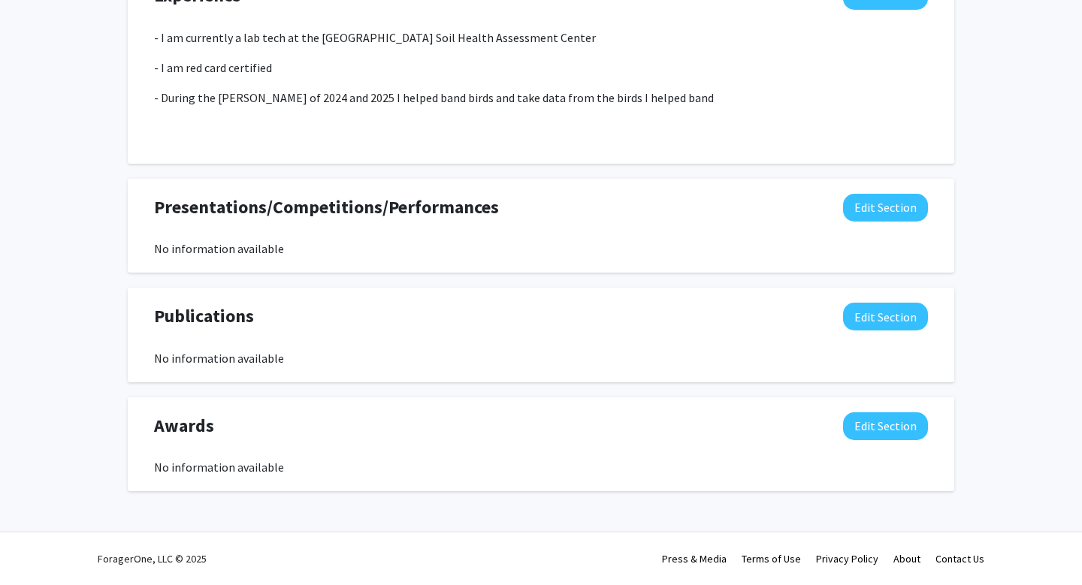
scroll to position [1049, 0]
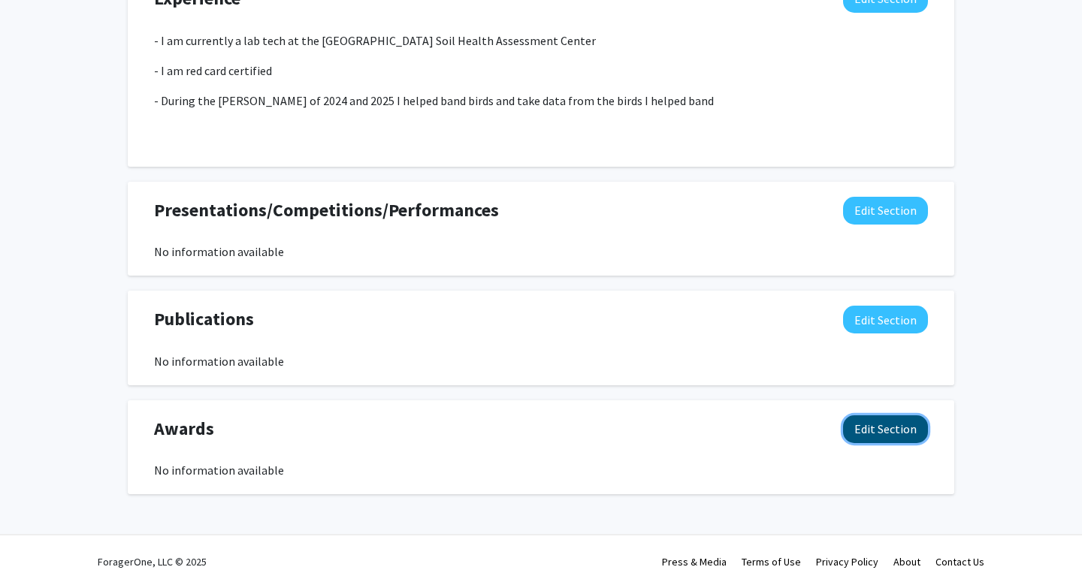
click at [878, 440] on button "Edit Section" at bounding box center [885, 429] width 85 height 28
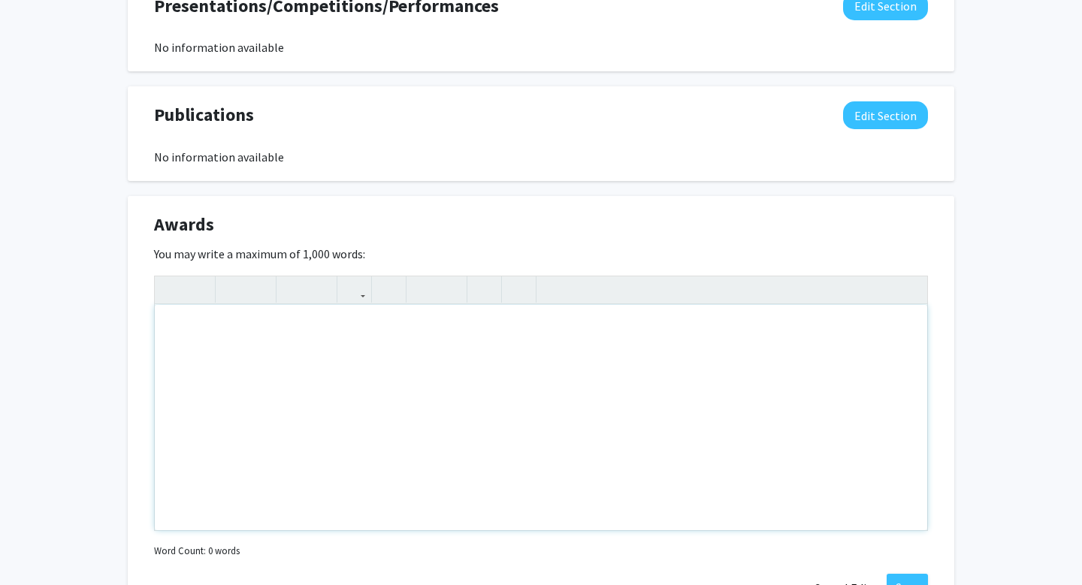
scroll to position [1263, 0]
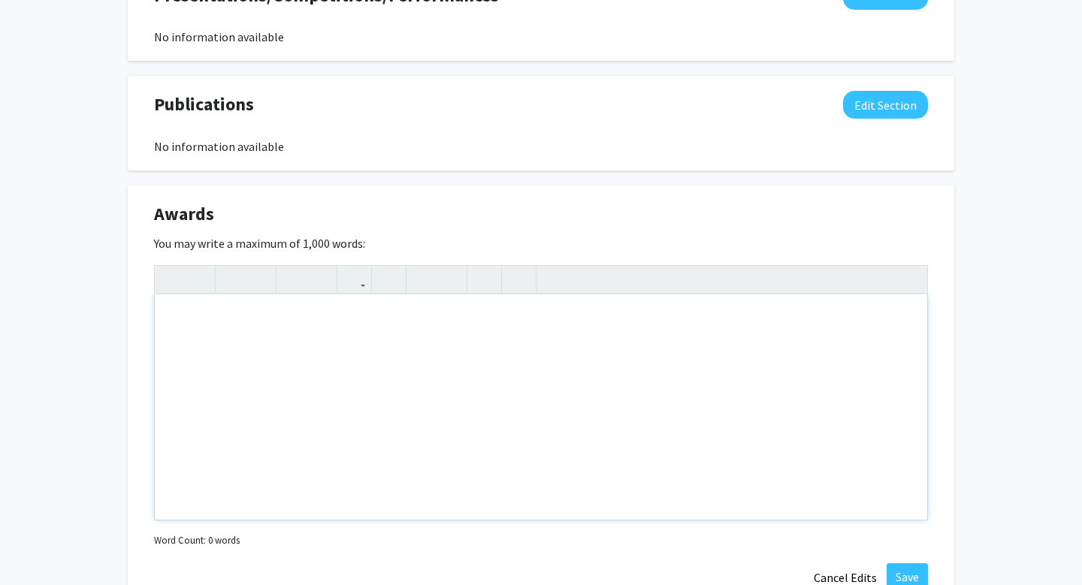
click at [693, 367] on div "Note to users with screen readers: Please deactivate our accessibility plugin f…" at bounding box center [541, 406] width 772 height 225
type textarea "<p>- Spanish Seal of Biliteracy&nbsp;</p><p>- Red Card Certified&nbsp;</p>"
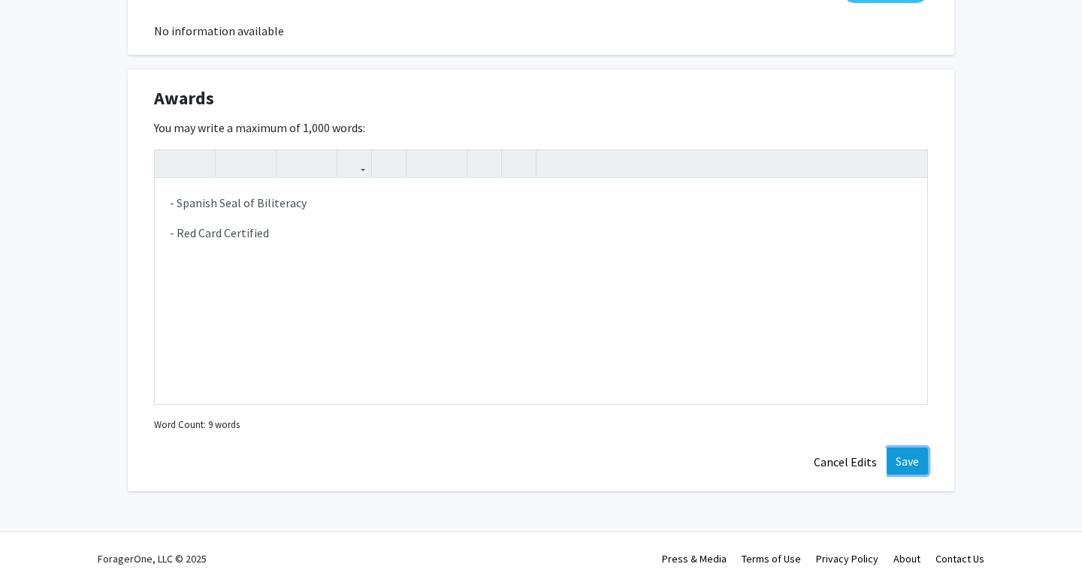
click at [901, 458] on button "Save" at bounding box center [906, 461] width 41 height 27
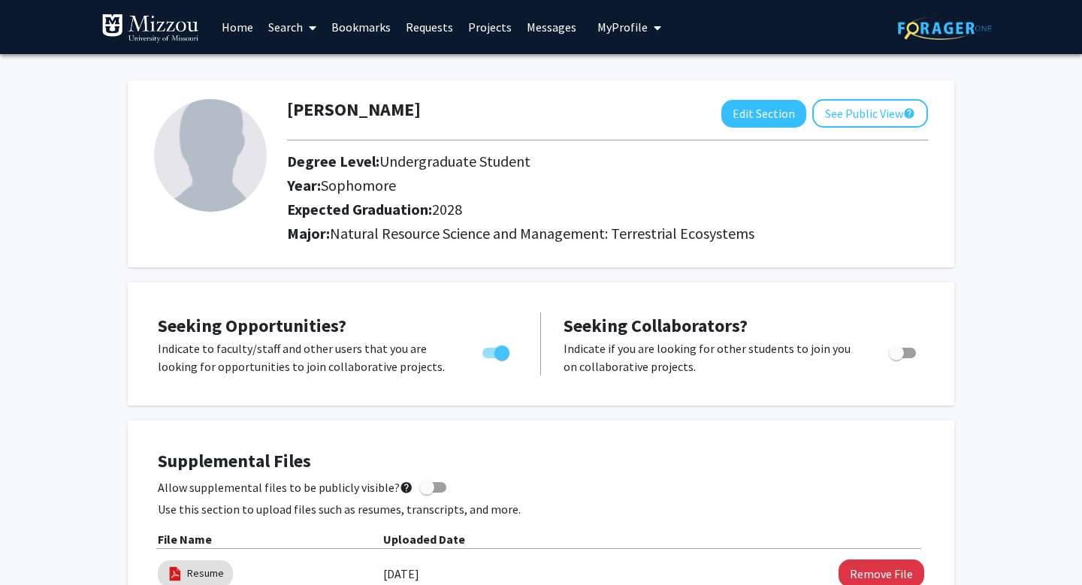
scroll to position [66, 0]
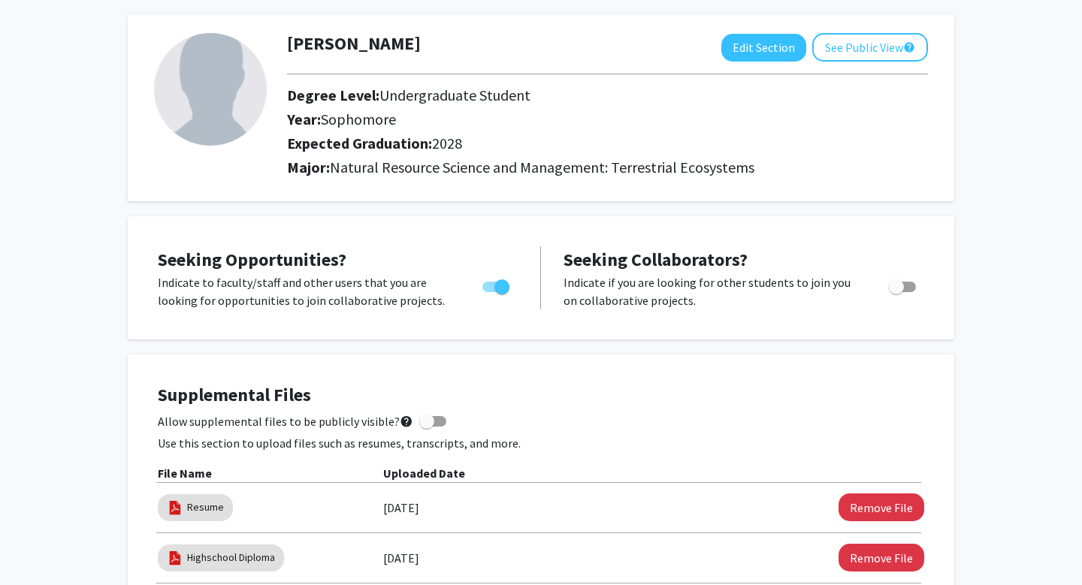
click at [187, 61] on img at bounding box center [210, 89] width 113 height 113
click at [768, 50] on button "Edit Section" at bounding box center [763, 48] width 85 height 28
select select "sophomore"
select select "2028"
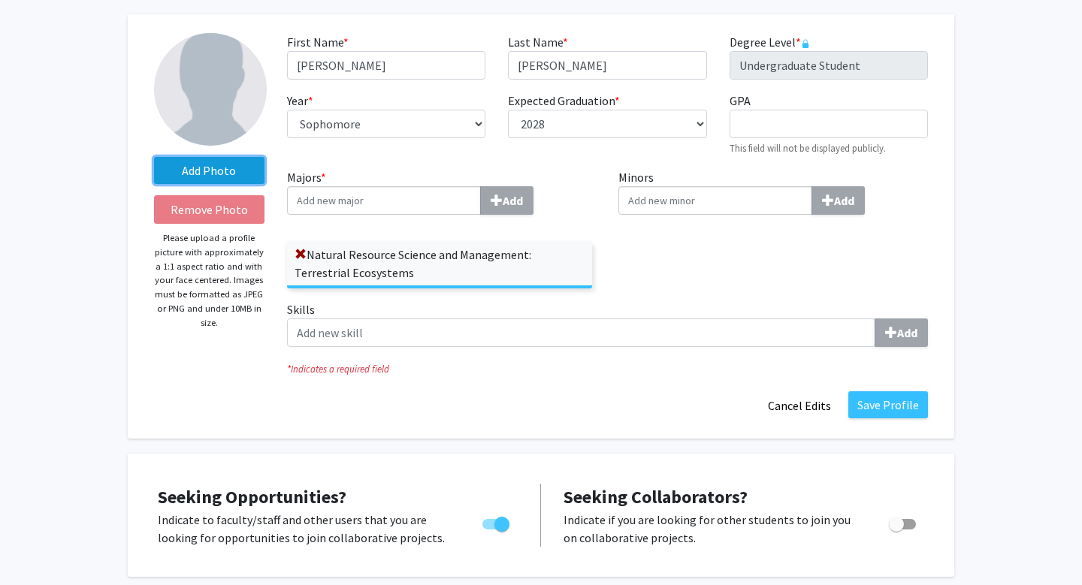
click at [231, 168] on label "Add Photo" at bounding box center [209, 170] width 110 height 27
click at [0, 0] on input "Add Photo" at bounding box center [0, 0] width 0 height 0
click at [225, 174] on label "Add Photo" at bounding box center [209, 170] width 110 height 27
click at [0, 0] on input "Add Photo" at bounding box center [0, 0] width 0 height 0
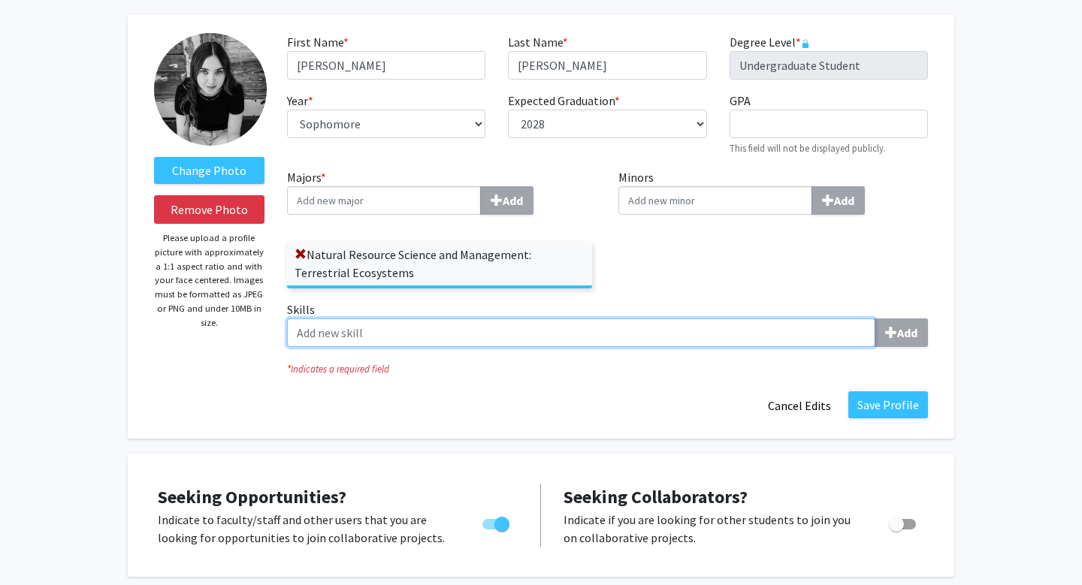
click at [838, 335] on input "Skills Add" at bounding box center [581, 332] width 588 height 29
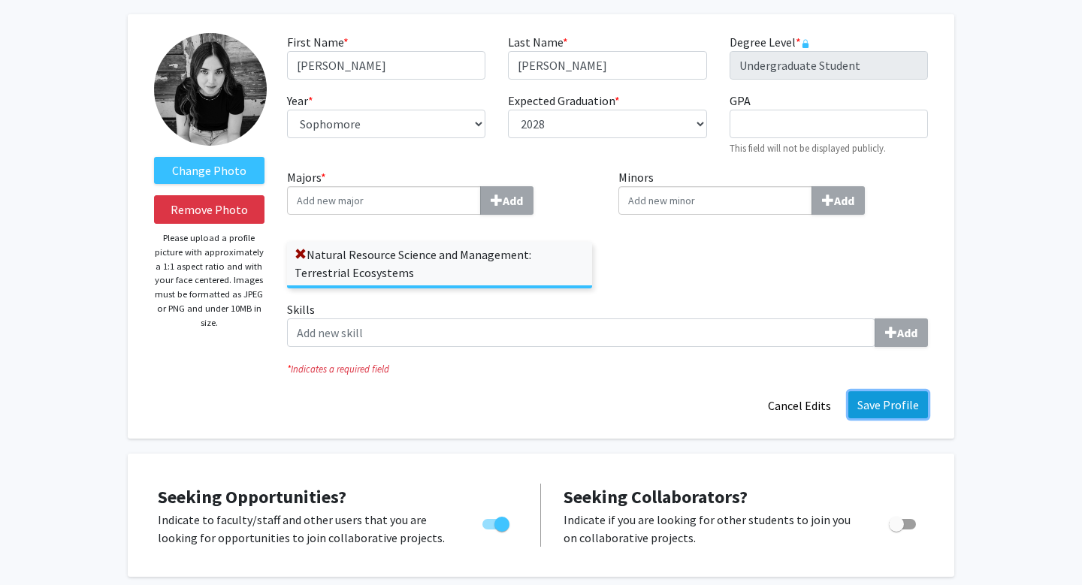
click at [895, 408] on button "Save Profile" at bounding box center [888, 404] width 80 height 27
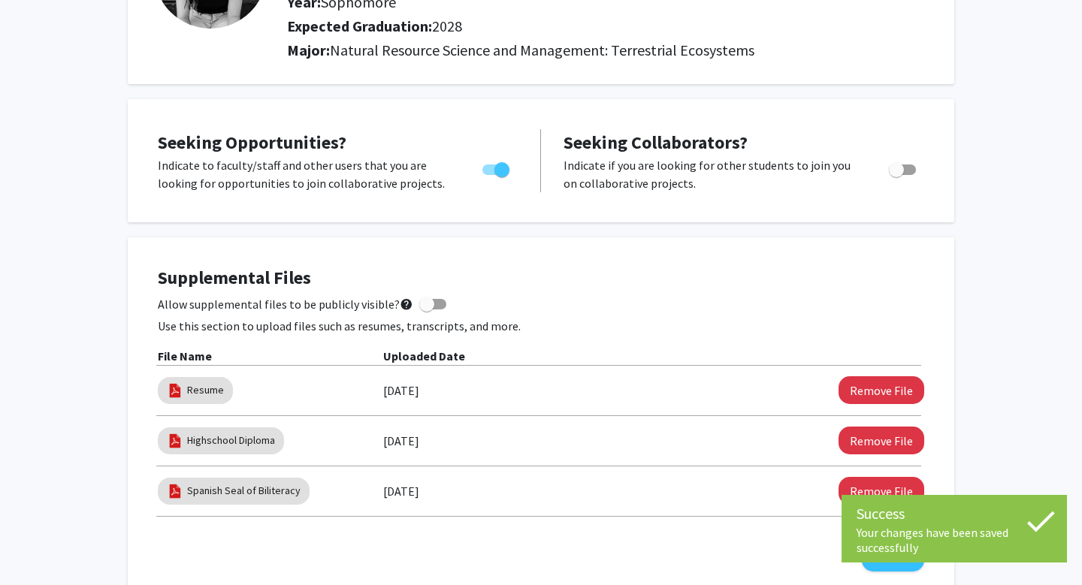
scroll to position [0, 0]
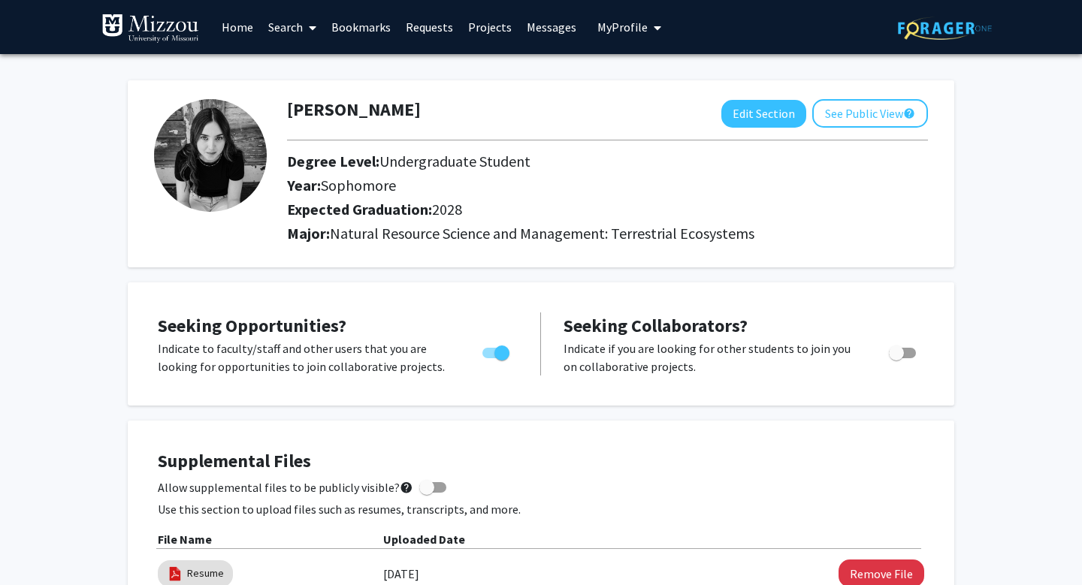
click at [255, 29] on link "Home" at bounding box center [237, 27] width 47 height 53
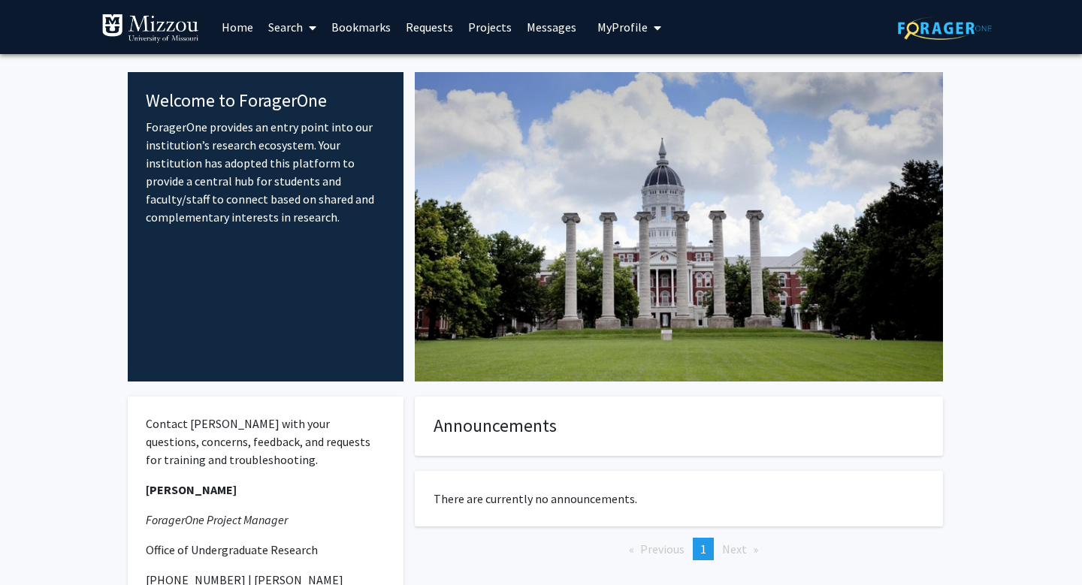
click at [647, 30] on span "My profile dropdown to access profile and logout" at bounding box center [654, 28] width 14 height 53
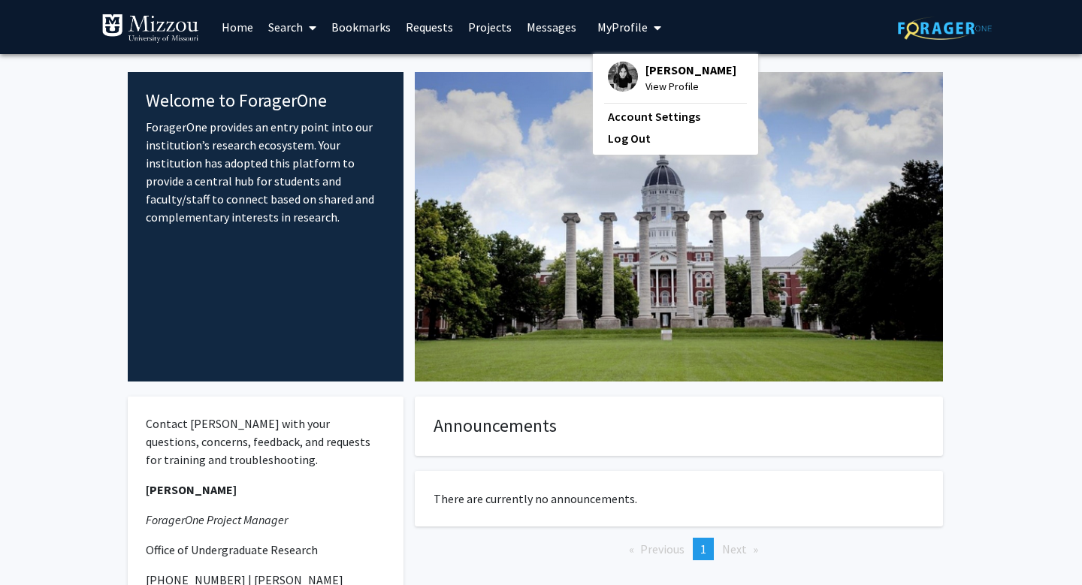
click at [647, 30] on span "My profile dropdown to access profile and logout" at bounding box center [654, 28] width 14 height 53
